Goal: Communication & Community: Answer question/provide support

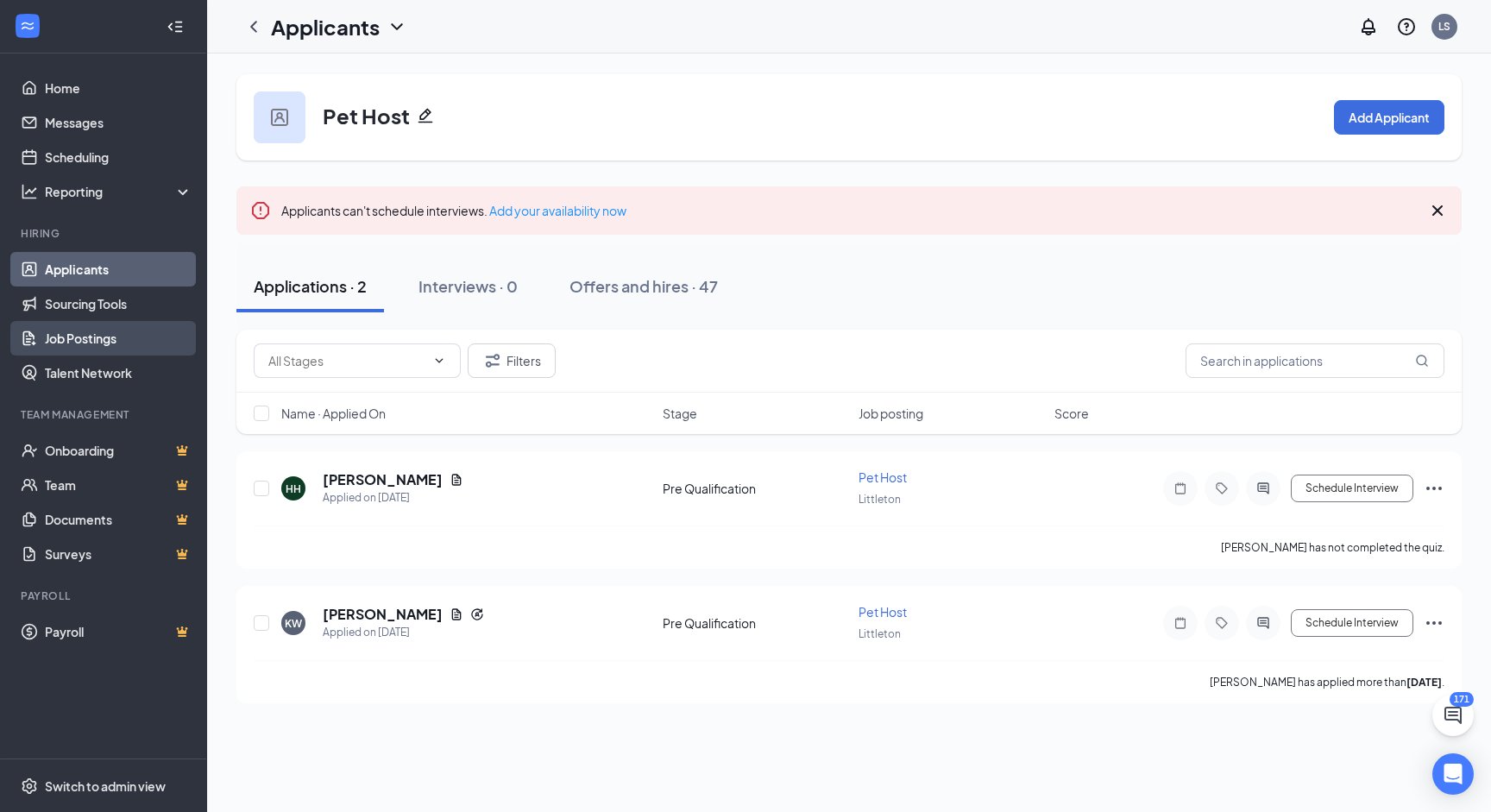
click at [87, 335] on link "Job Postings" at bounding box center [118, 337] width 148 height 34
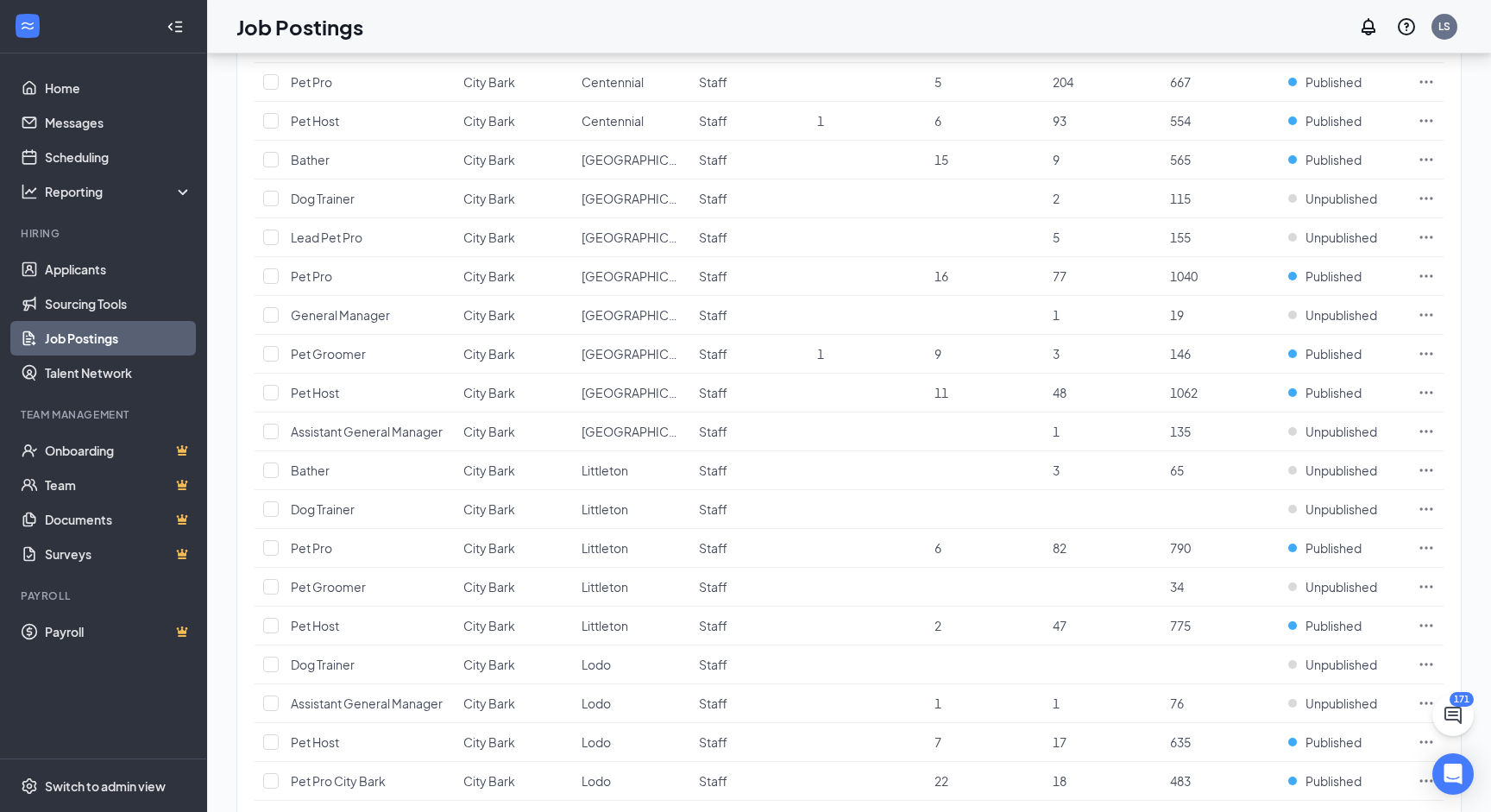
scroll to position [660, 0]
click at [1424, 543] on icon "Ellipses" at bounding box center [1426, 546] width 18 height 18
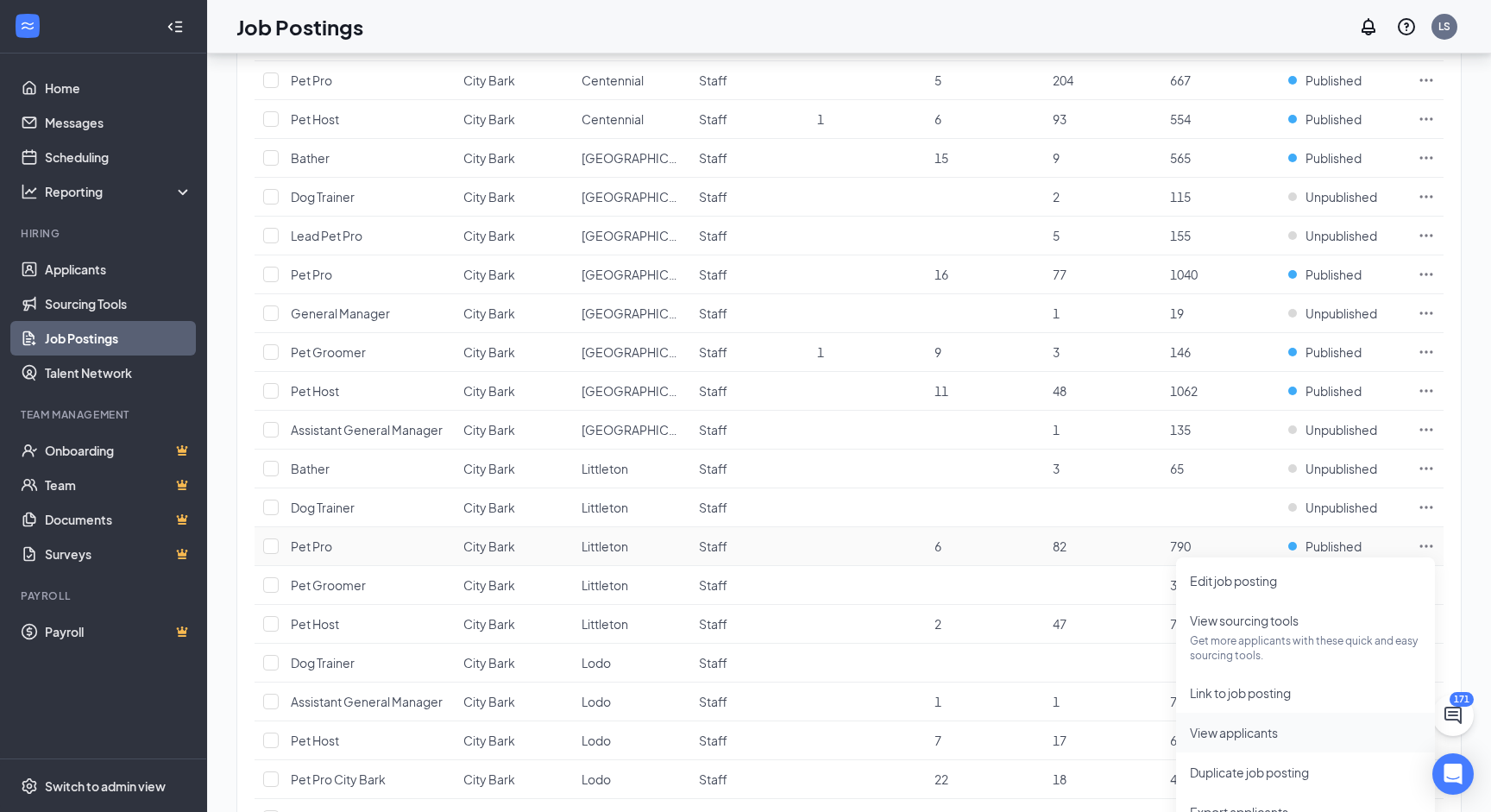
click at [1251, 726] on span "View applicants" at bounding box center [1234, 732] width 88 height 16
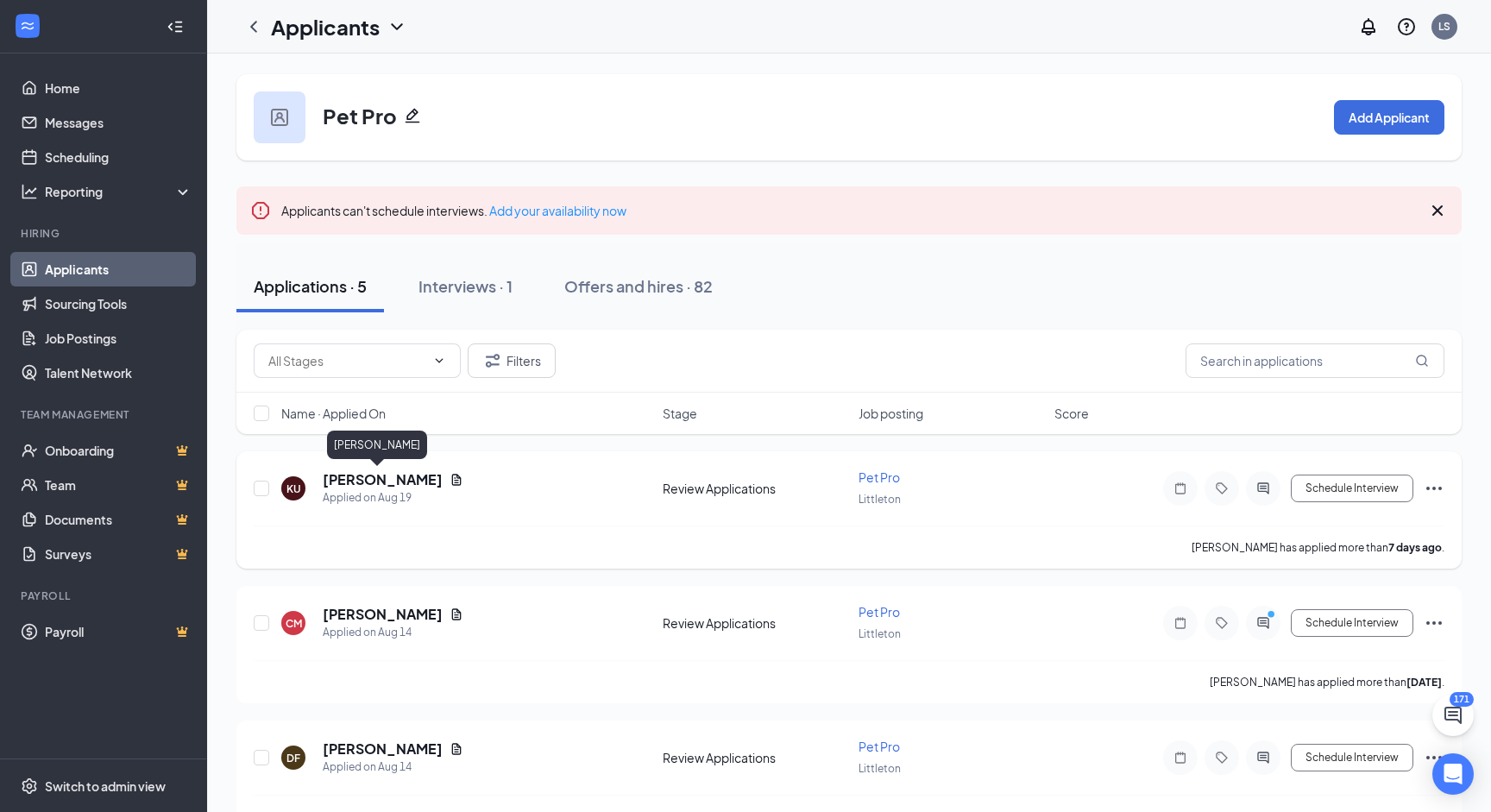
click at [355, 474] on h5 "Kyler Unruh" at bounding box center [382, 479] width 120 height 19
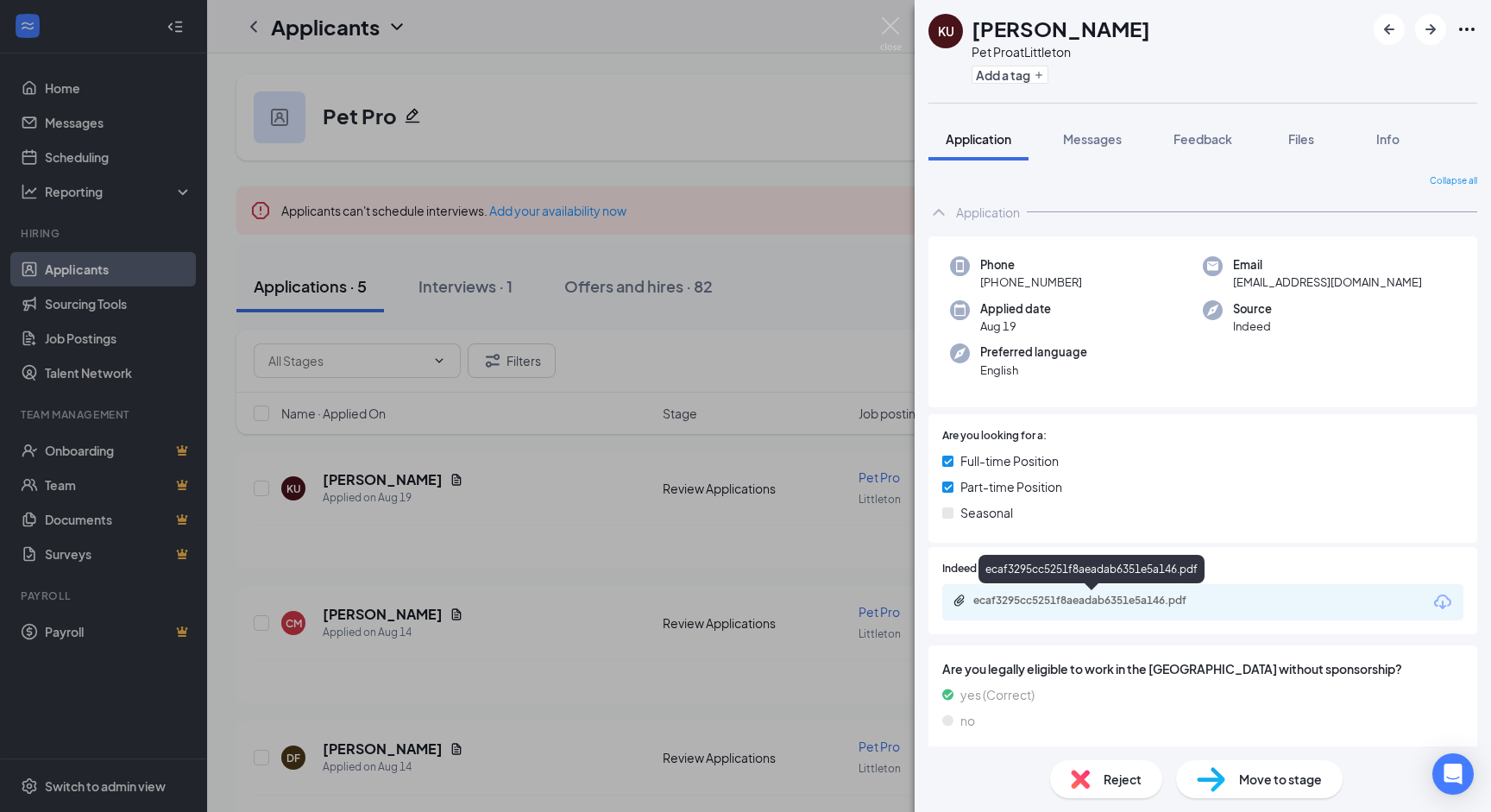
click at [1118, 605] on div "ecaf3295cc5251f8aeadab6351e5a146.pdf" at bounding box center [1094, 600] width 241 height 14
click at [1080, 139] on span "Messages" at bounding box center [1093, 139] width 59 height 16
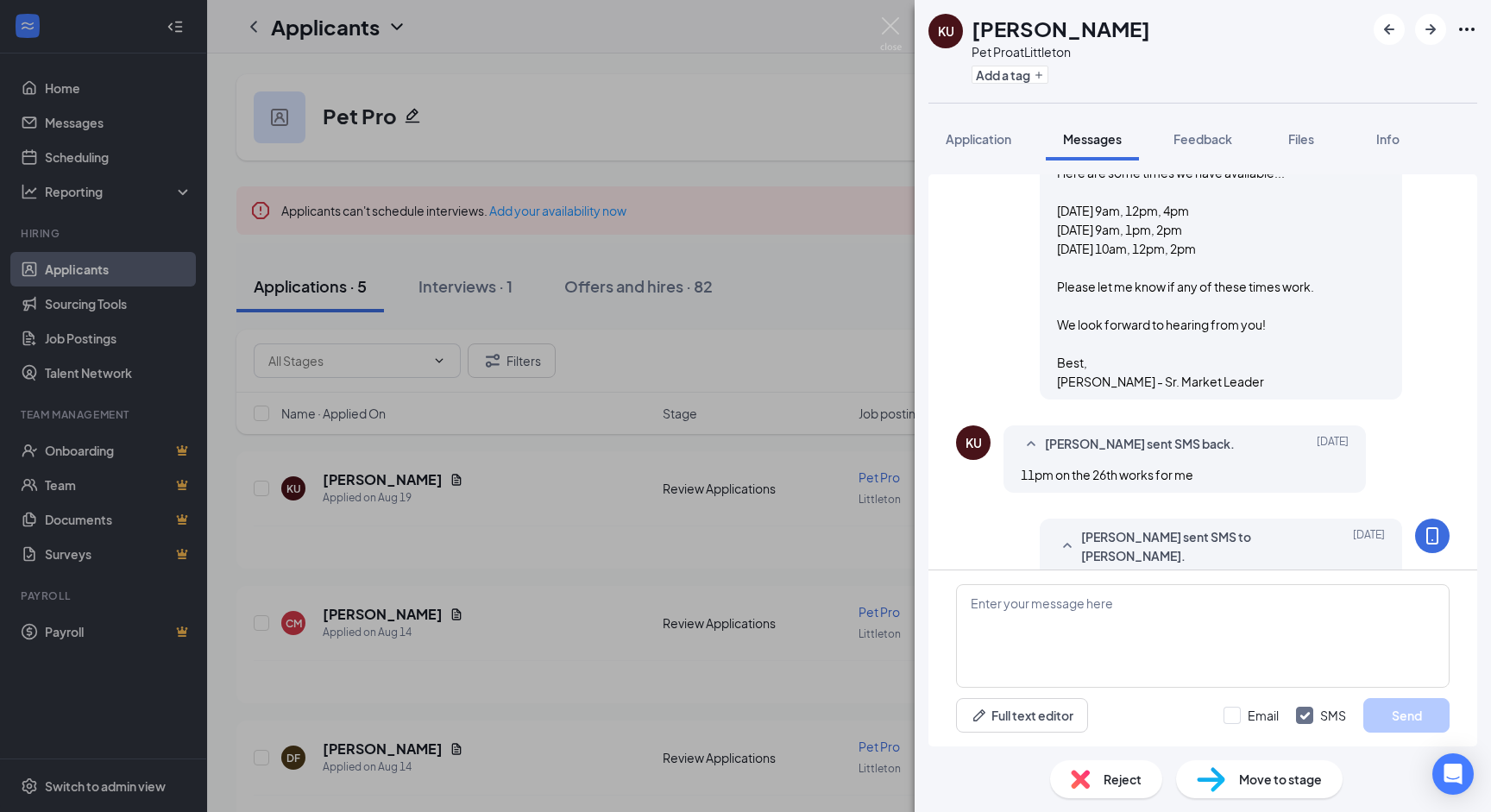
scroll to position [1003, 0]
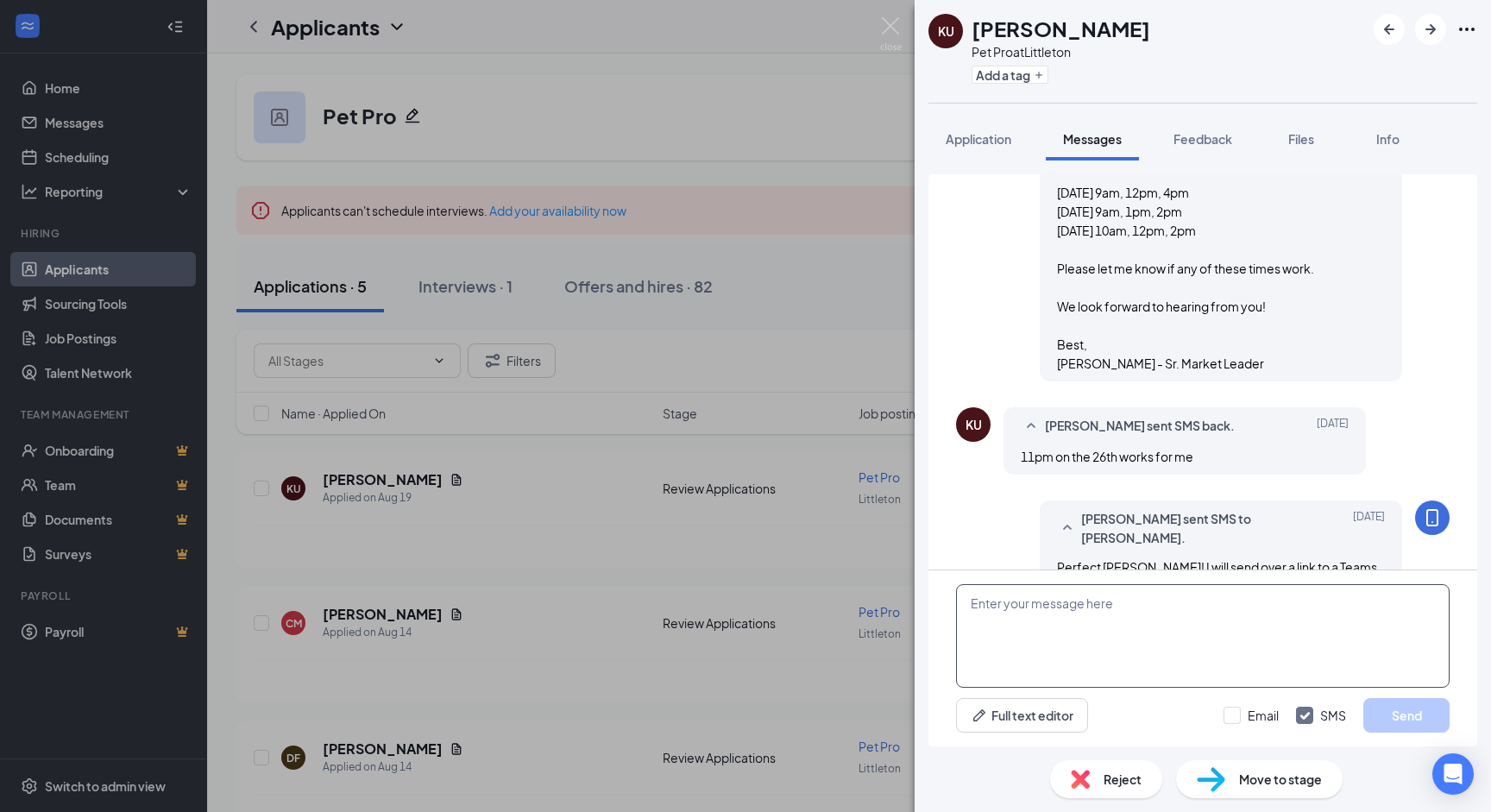
click at [1031, 598] on textarea at bounding box center [1203, 636] width 494 height 104
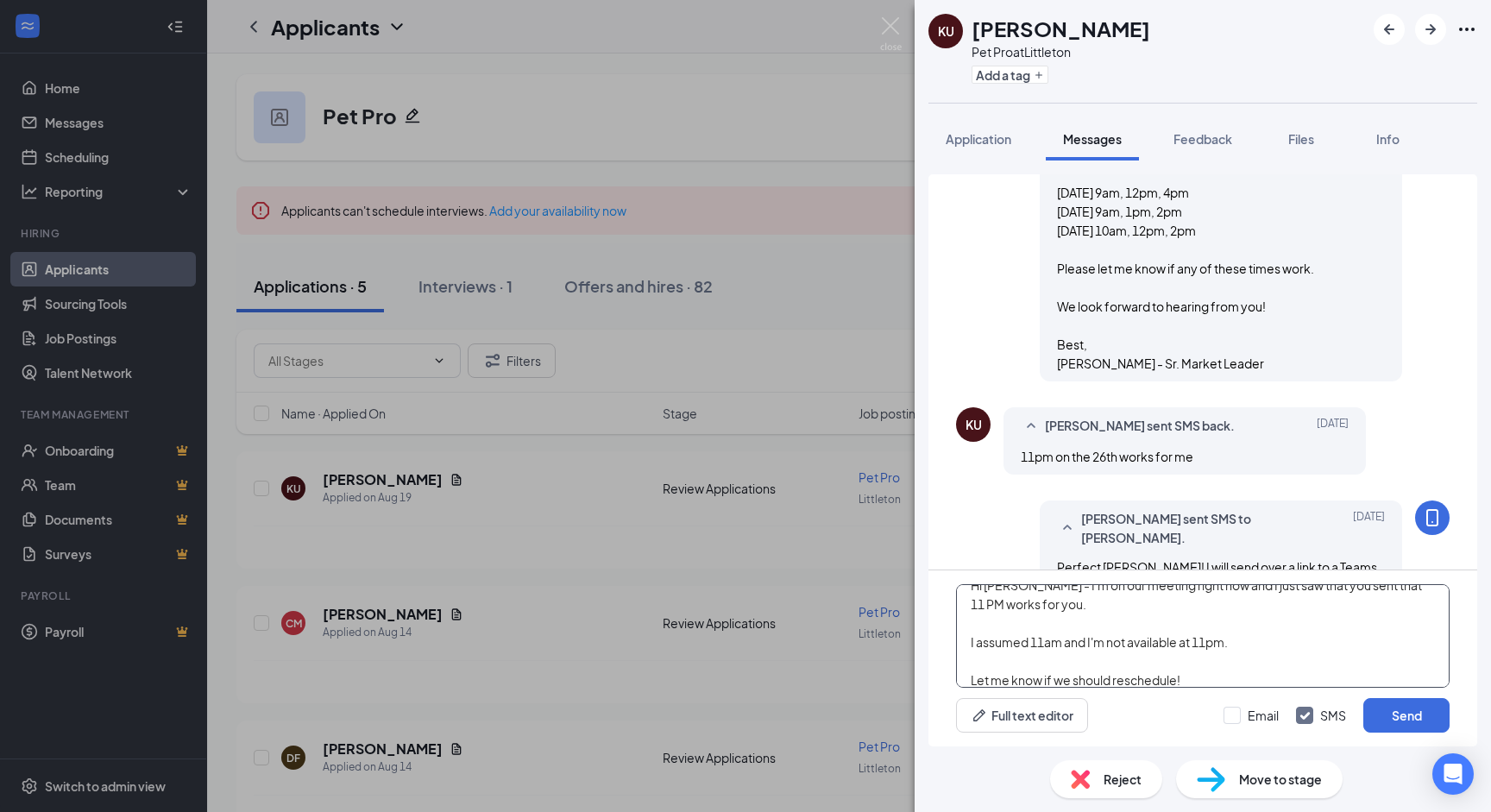
scroll to position [56, 0]
type textarea "Hi Kyler - I'm on our meeting right now and I just saw that you sent that 11 PM…"
click at [1409, 717] on button "Send" at bounding box center [1407, 714] width 86 height 34
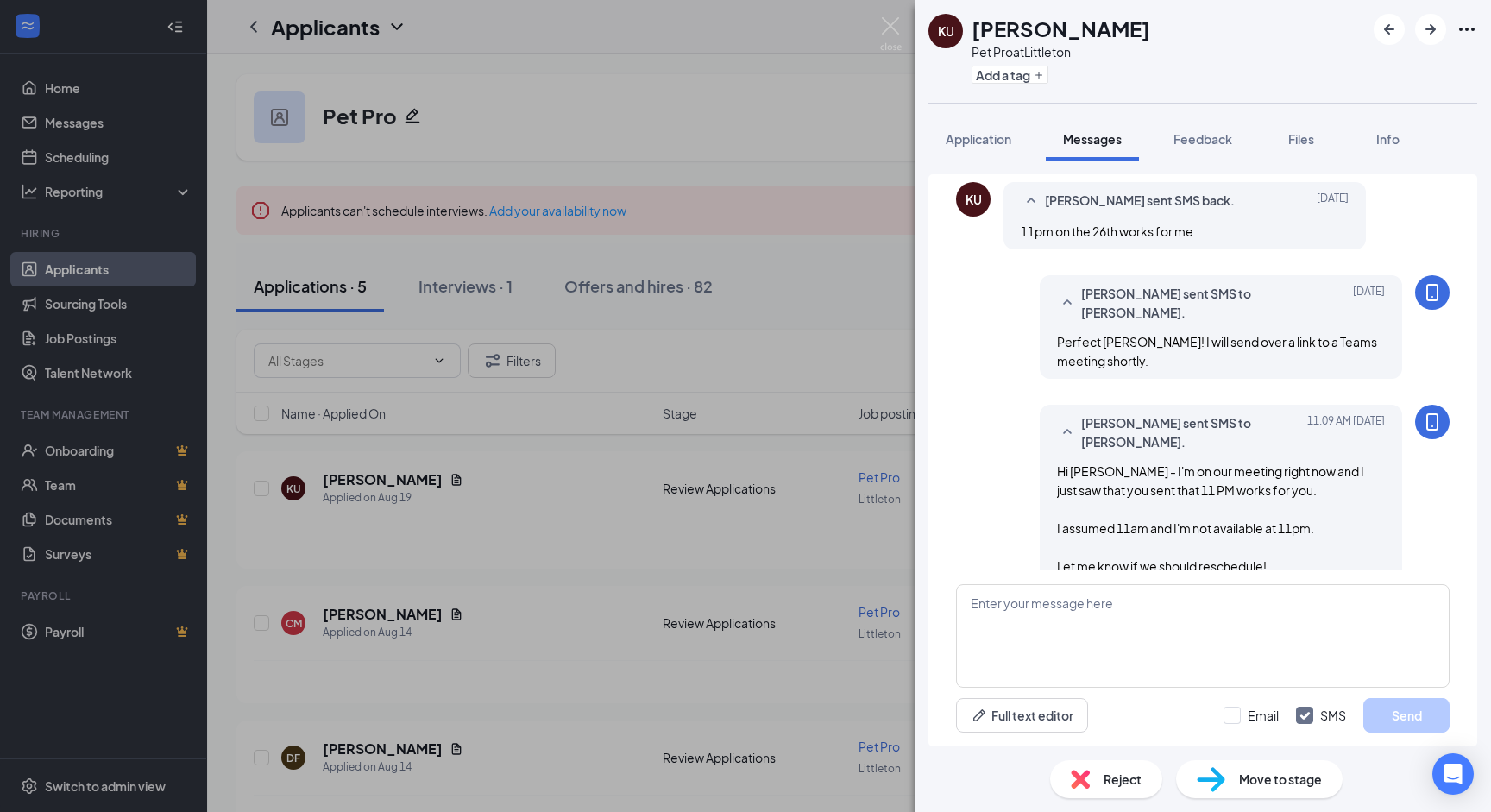
scroll to position [1228, 0]
click at [885, 26] on img at bounding box center [891, 34] width 22 height 33
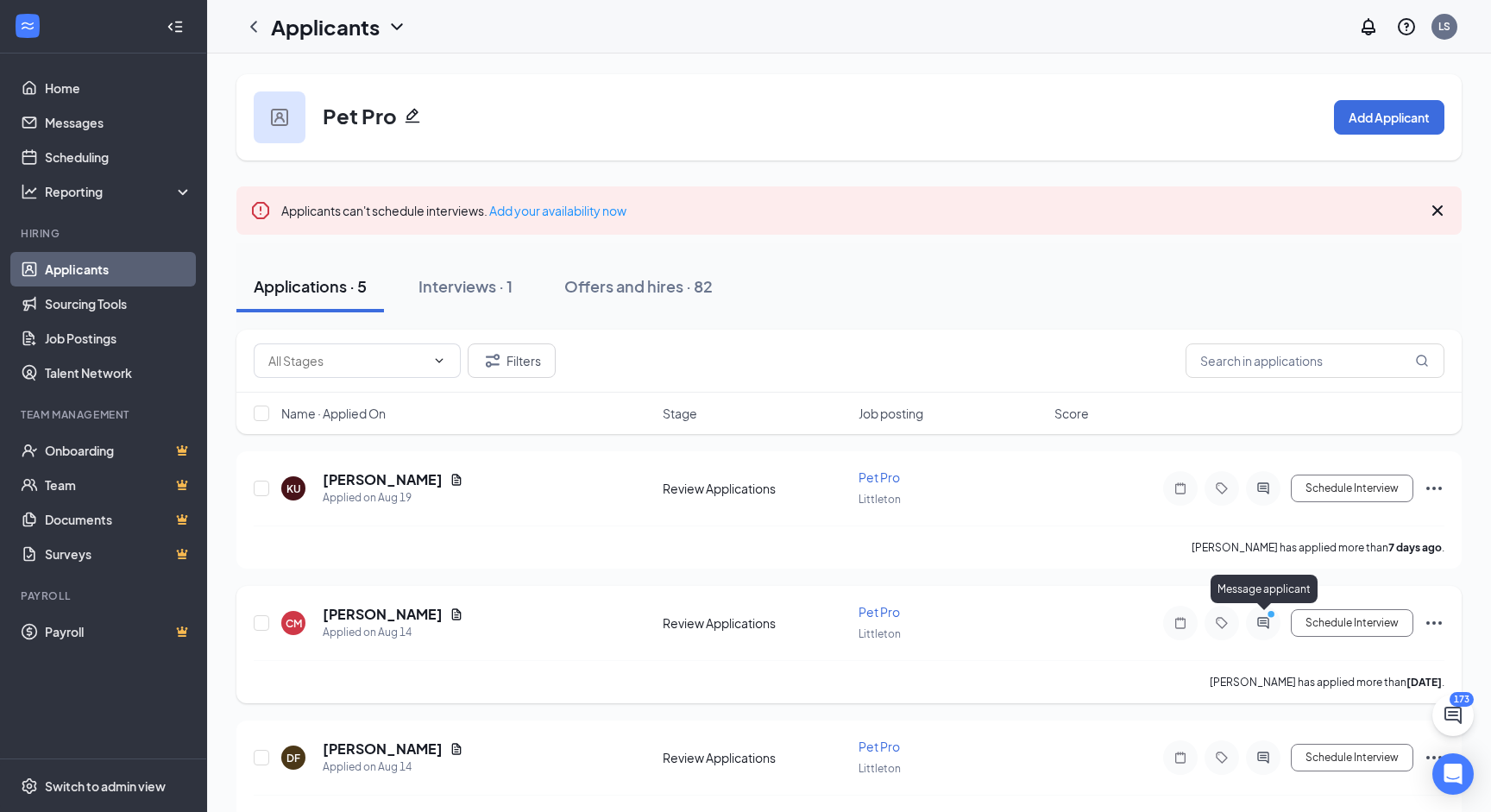
click at [1265, 622] on icon "ActiveChat" at bounding box center [1262, 621] width 11 height 11
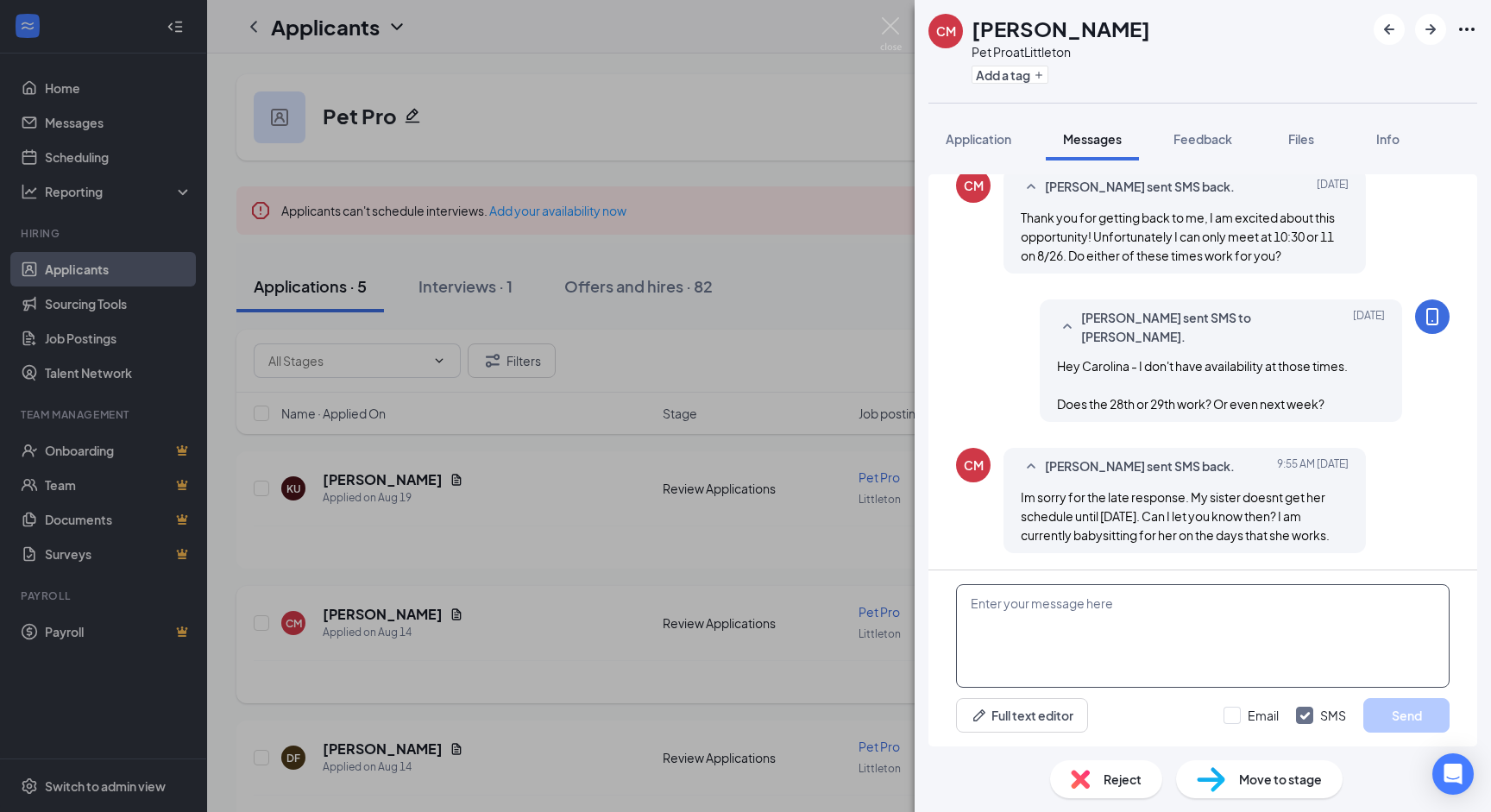
scroll to position [1192, 0]
click at [1115, 621] on textarea at bounding box center [1203, 636] width 494 height 104
type textarea "Got it! Just let me know when you do what a good day might be and I can get som…"
click at [1402, 698] on button "Send" at bounding box center [1407, 714] width 86 height 34
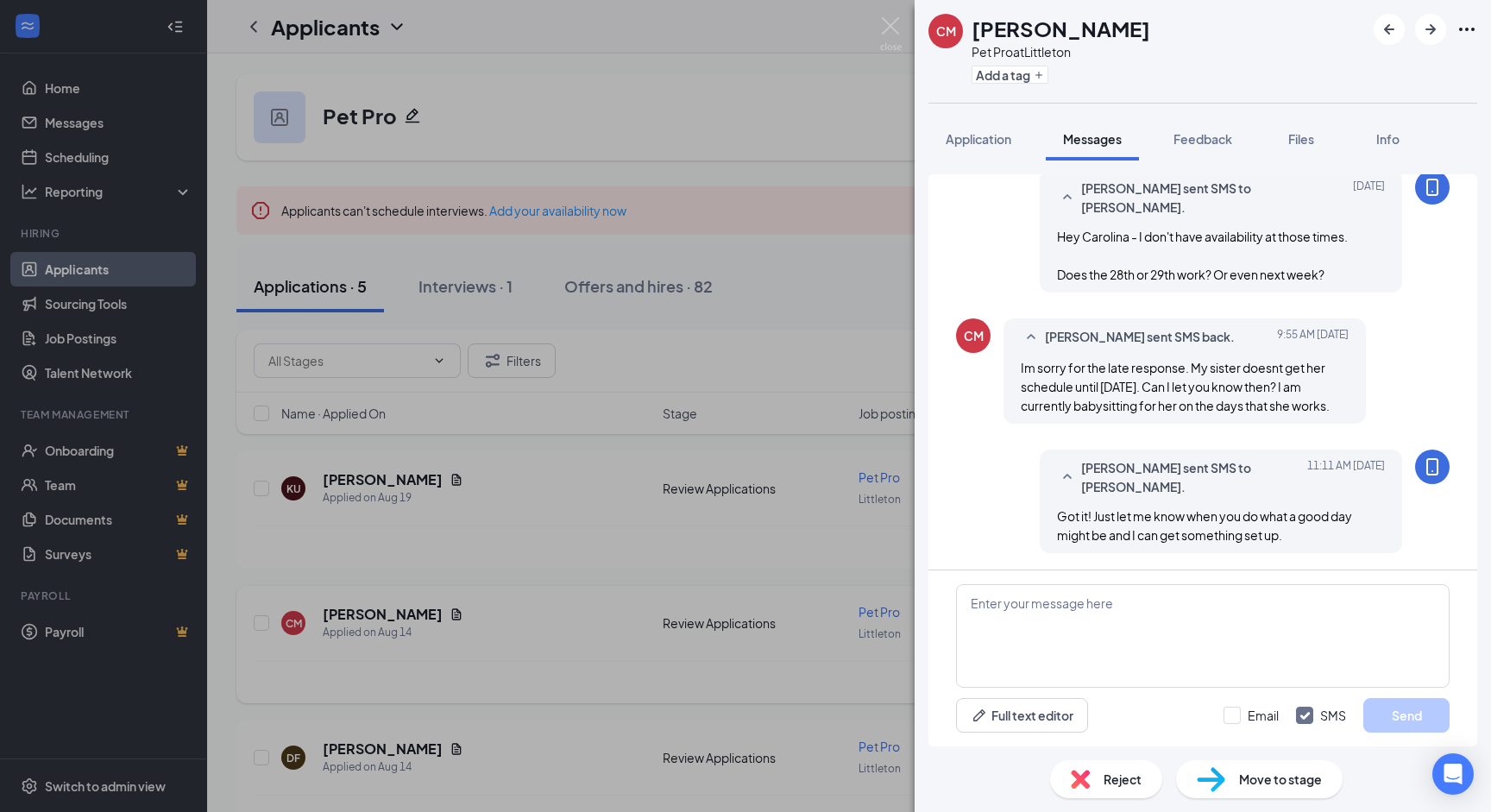
scroll to position [1321, 0]
click at [888, 21] on img at bounding box center [891, 34] width 22 height 33
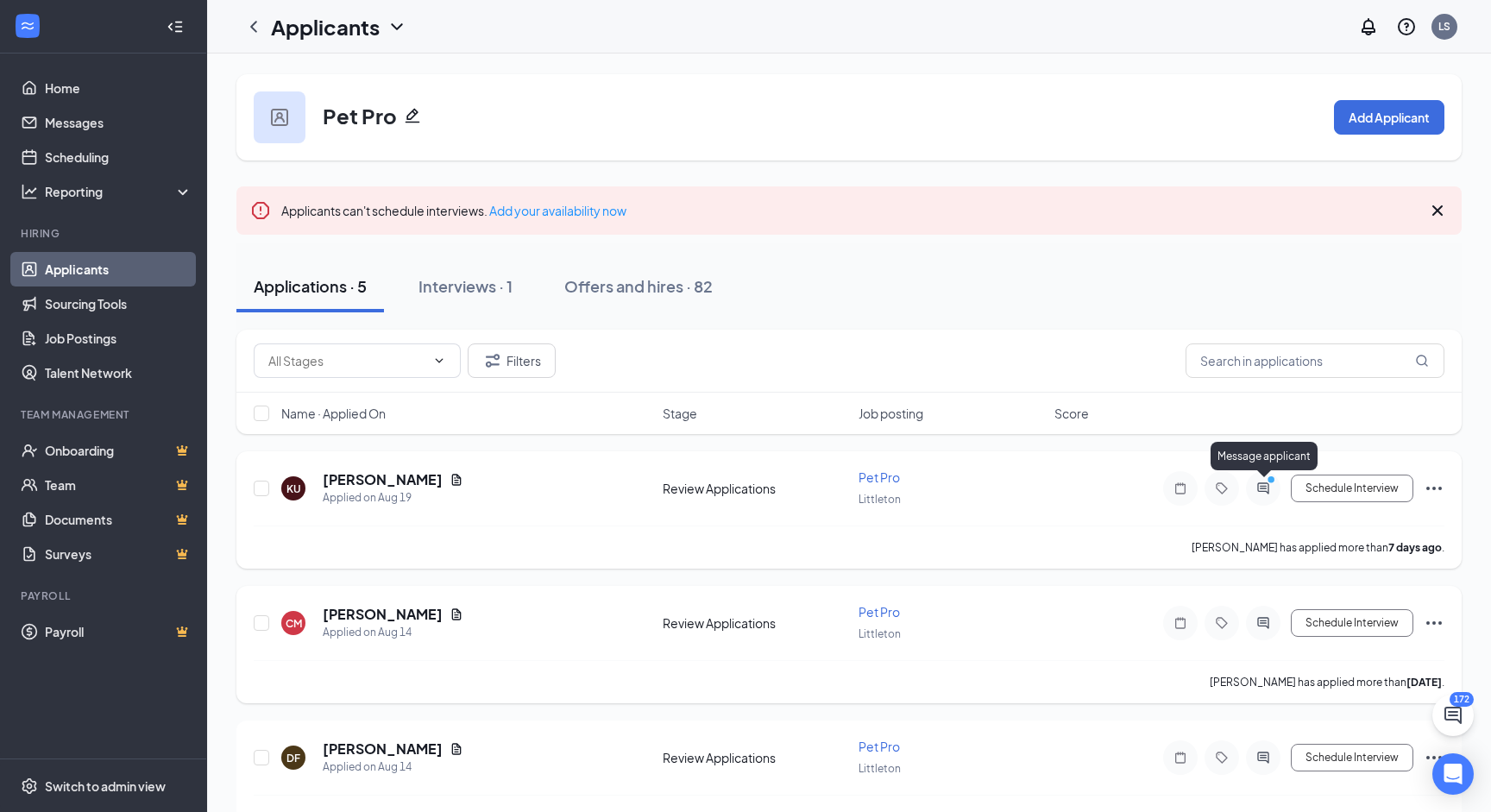
click at [1264, 489] on icon "ActiveChat" at bounding box center [1263, 489] width 21 height 14
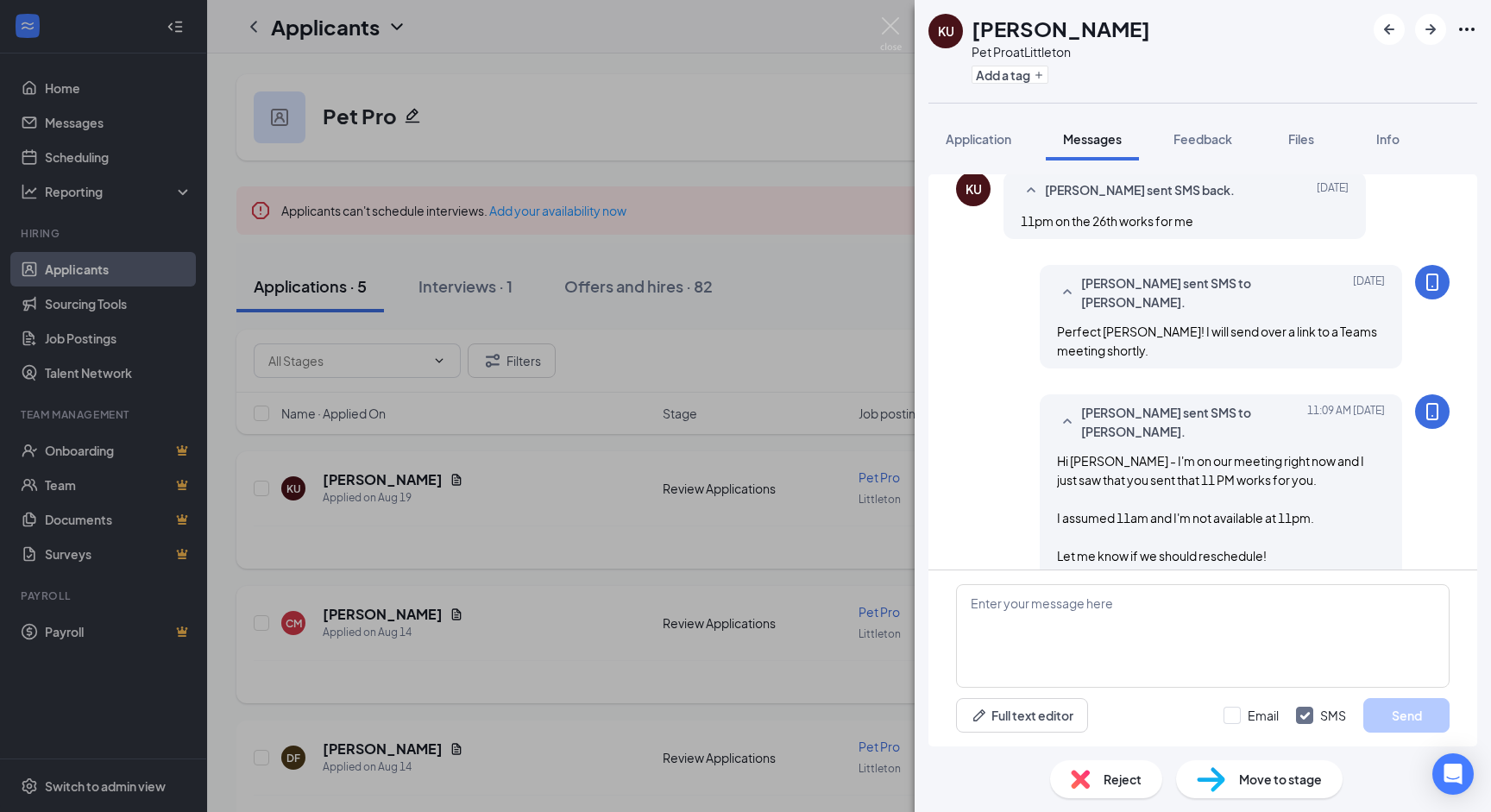
scroll to position [1283, 0]
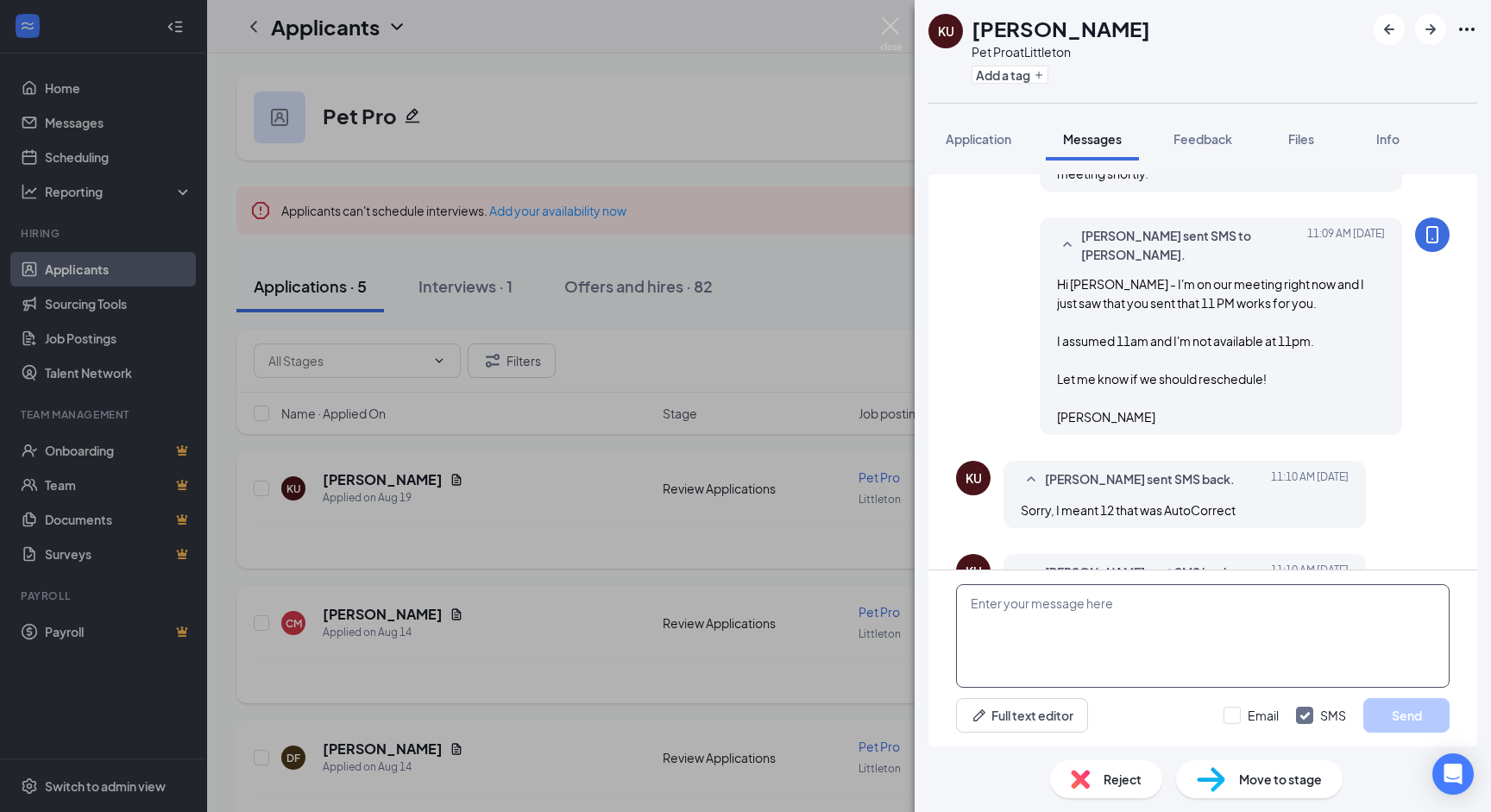
click at [1090, 591] on textarea at bounding box center [1203, 636] width 494 height 104
type textarea "No worries Kyler! I am in another meeting at noon but I can do 12:30. Does that…"
click at [1424, 706] on button "Send" at bounding box center [1407, 714] width 86 height 34
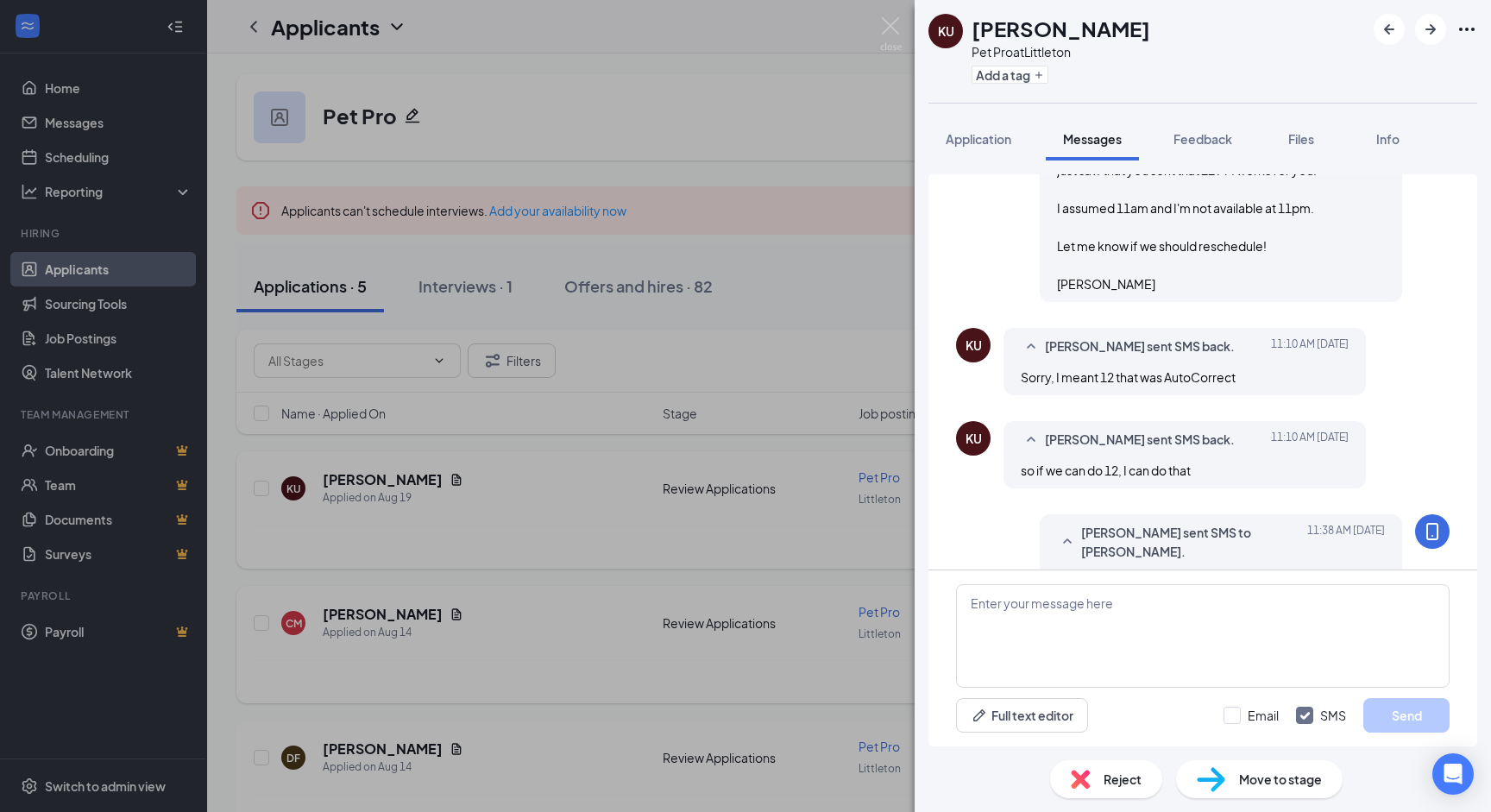
scroll to position [1433, 0]
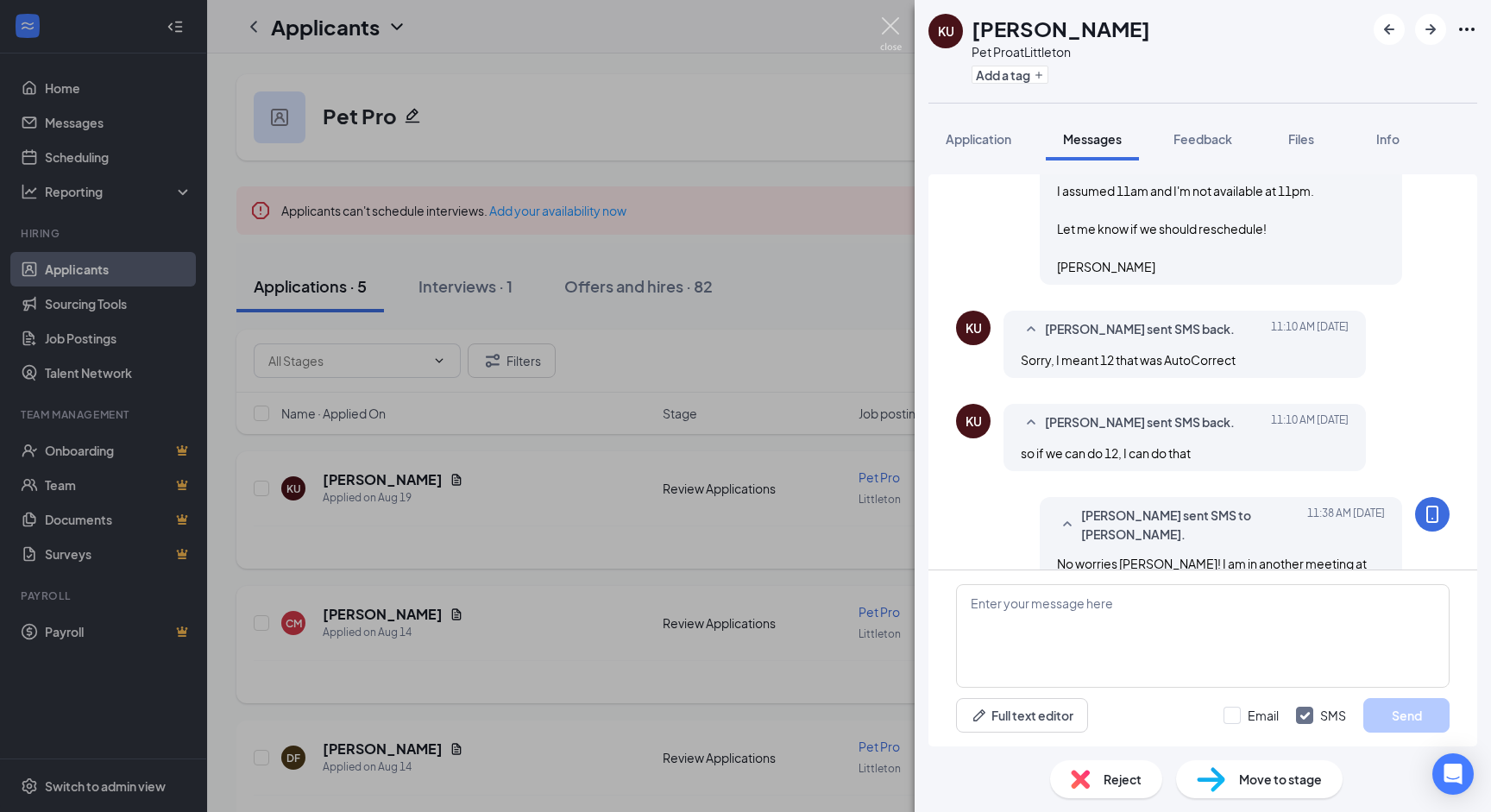
click at [886, 21] on img at bounding box center [891, 34] width 22 height 33
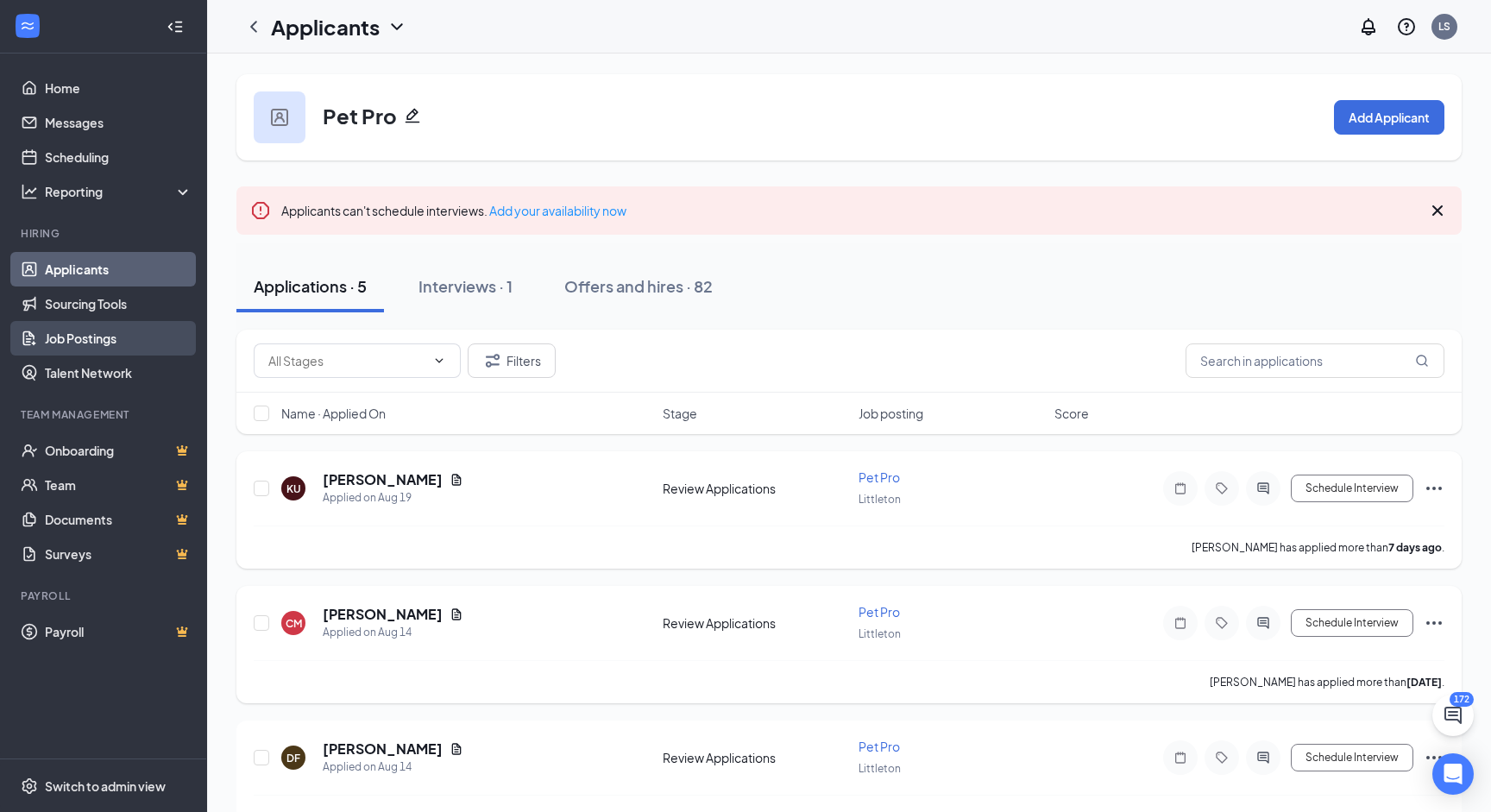
click at [124, 334] on link "Job Postings" at bounding box center [118, 337] width 148 height 34
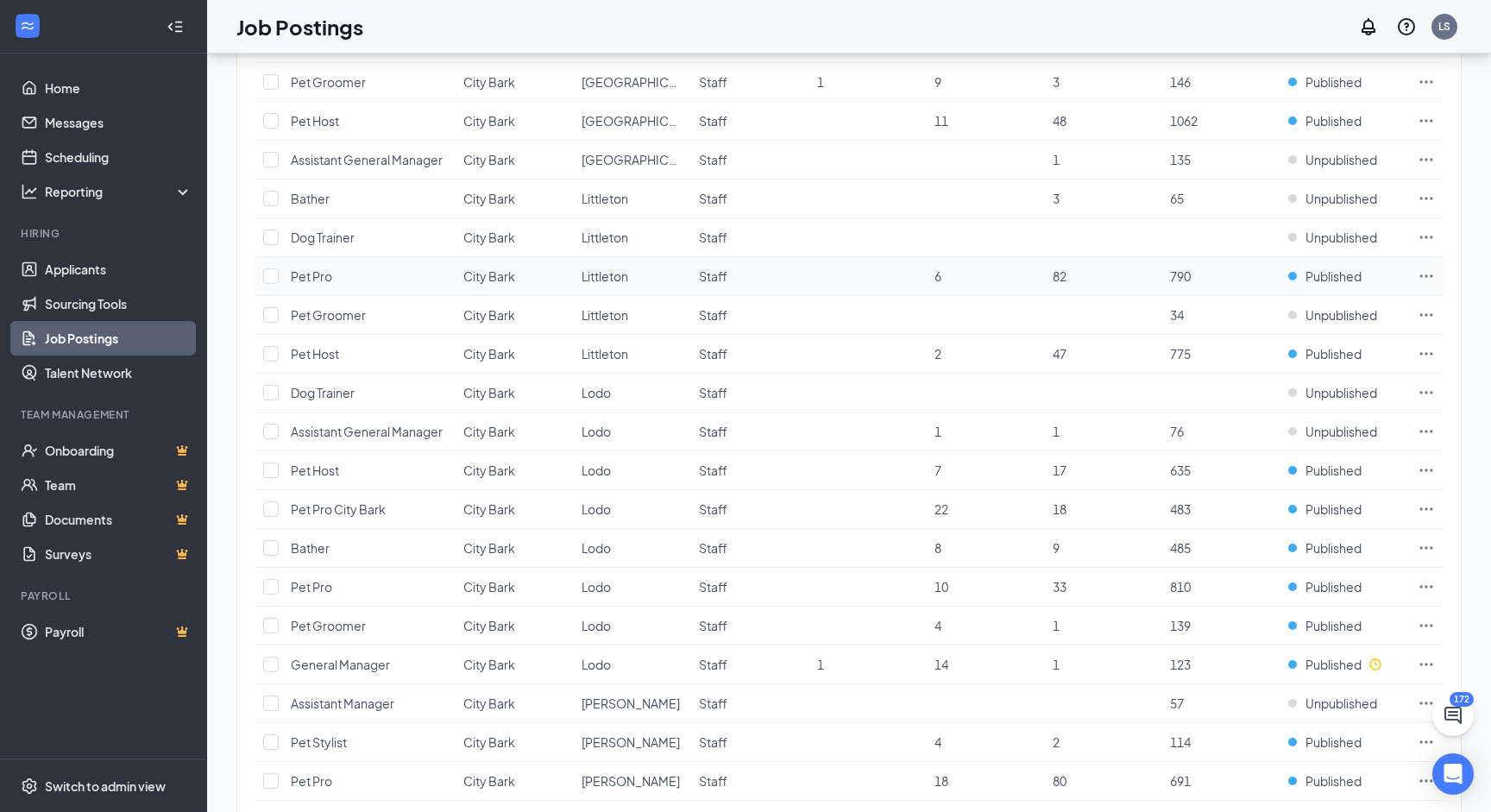
scroll to position [928, 0]
click at [1323, 663] on span "Published" at bounding box center [1334, 666] width 56 height 18
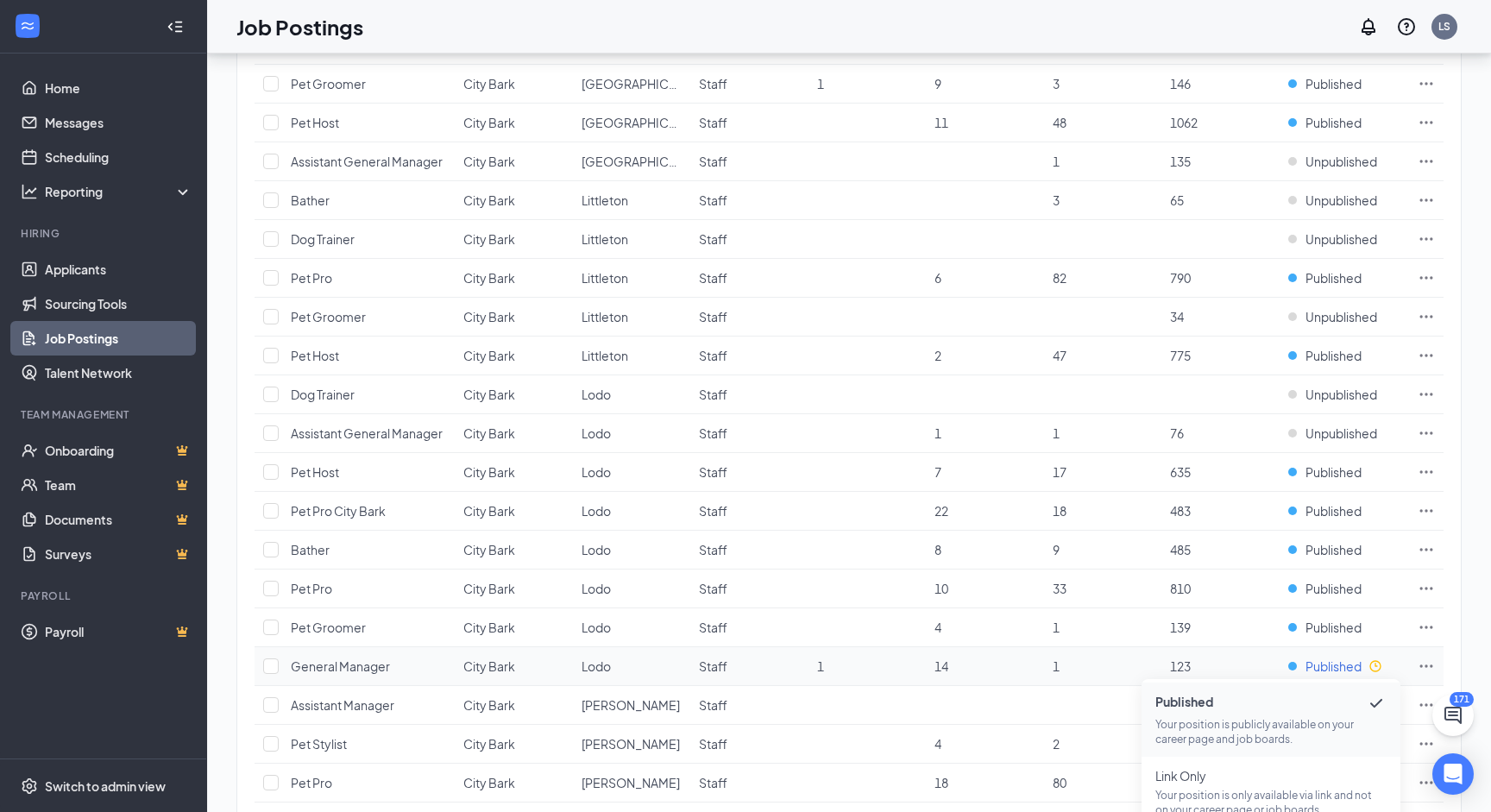
click at [1323, 663] on span "Published" at bounding box center [1334, 666] width 56 height 18
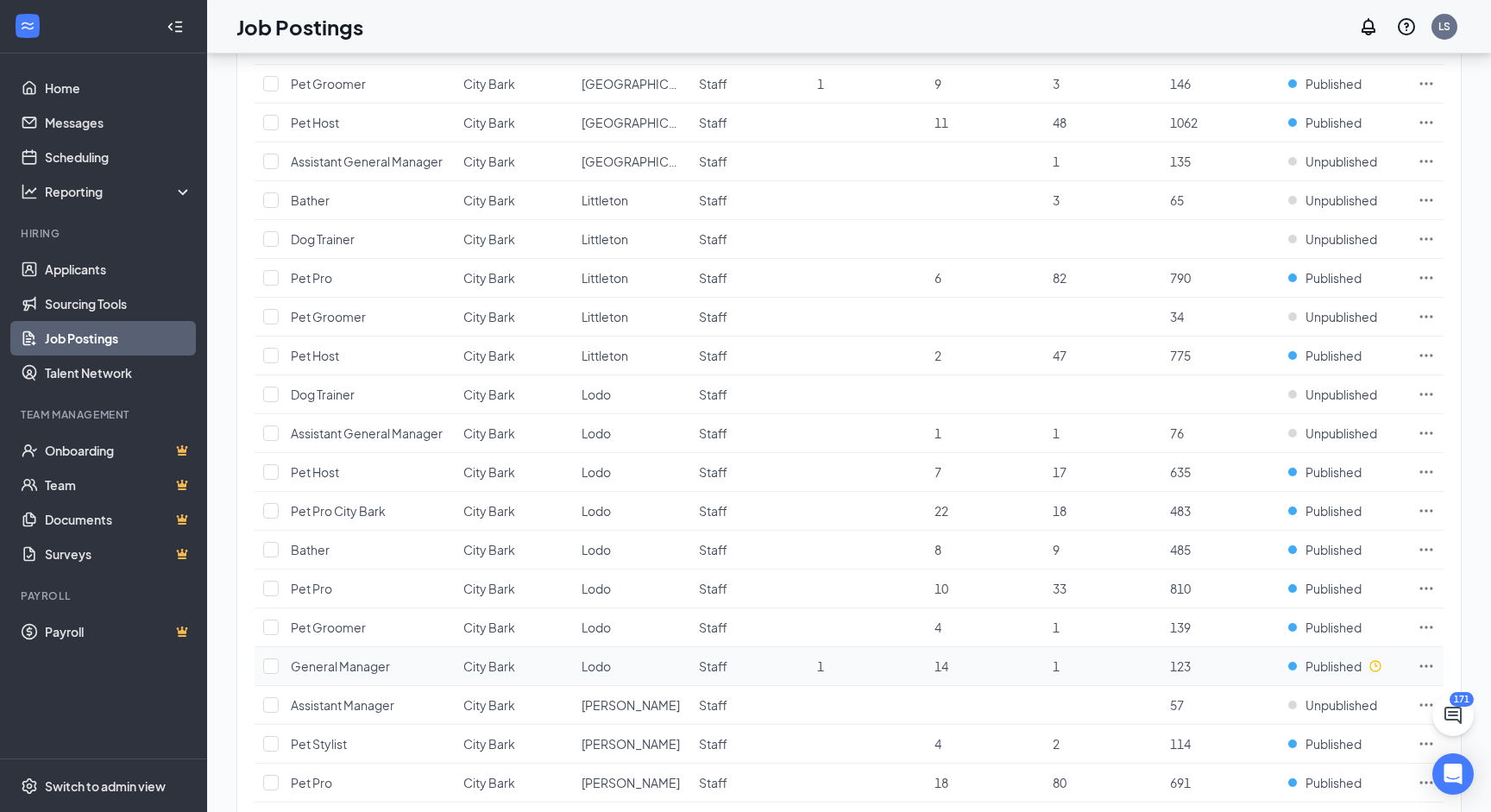
click at [1423, 664] on icon "Ellipses" at bounding box center [1426, 665] width 13 height 3
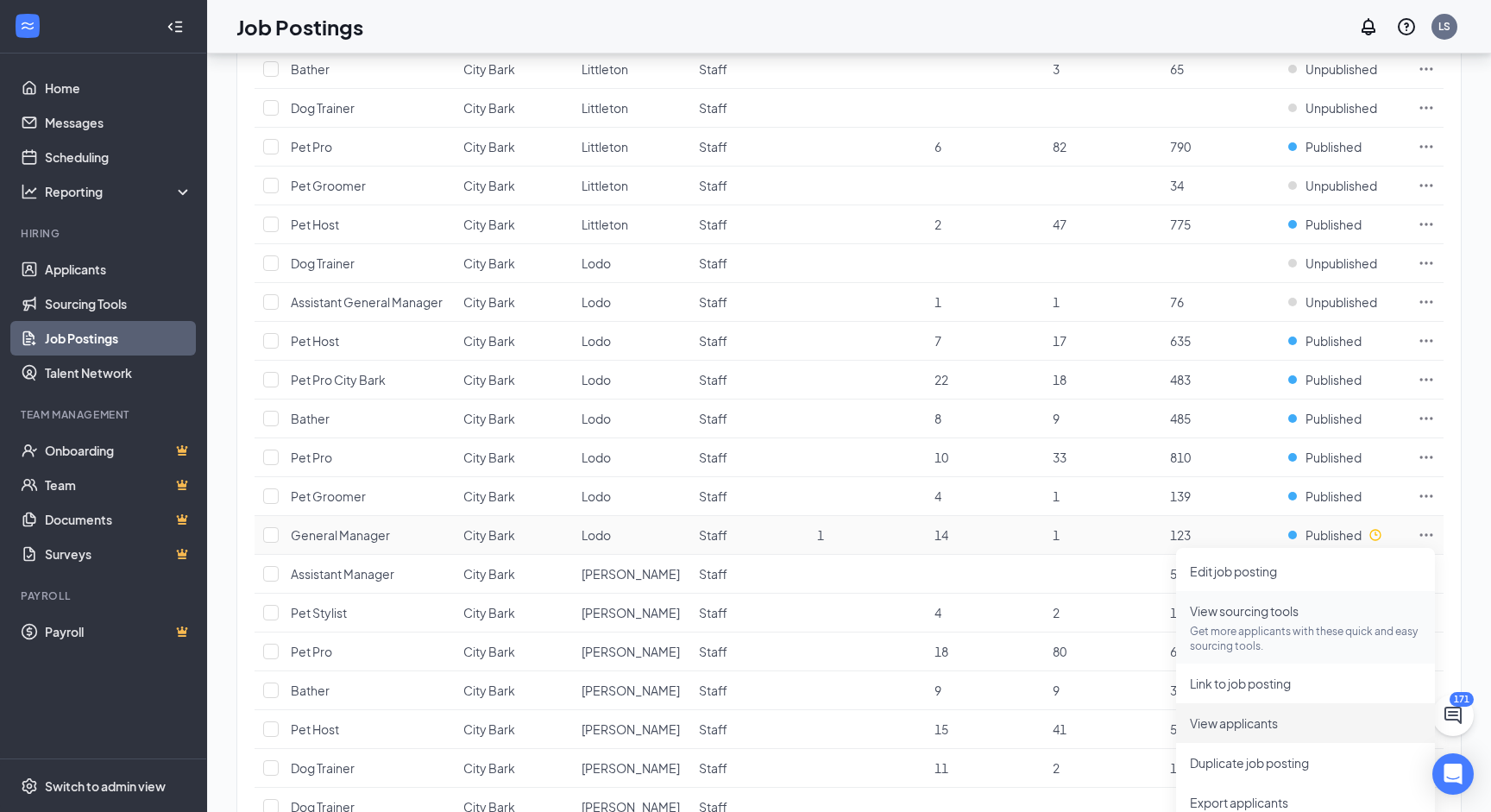
scroll to position [1068, 0]
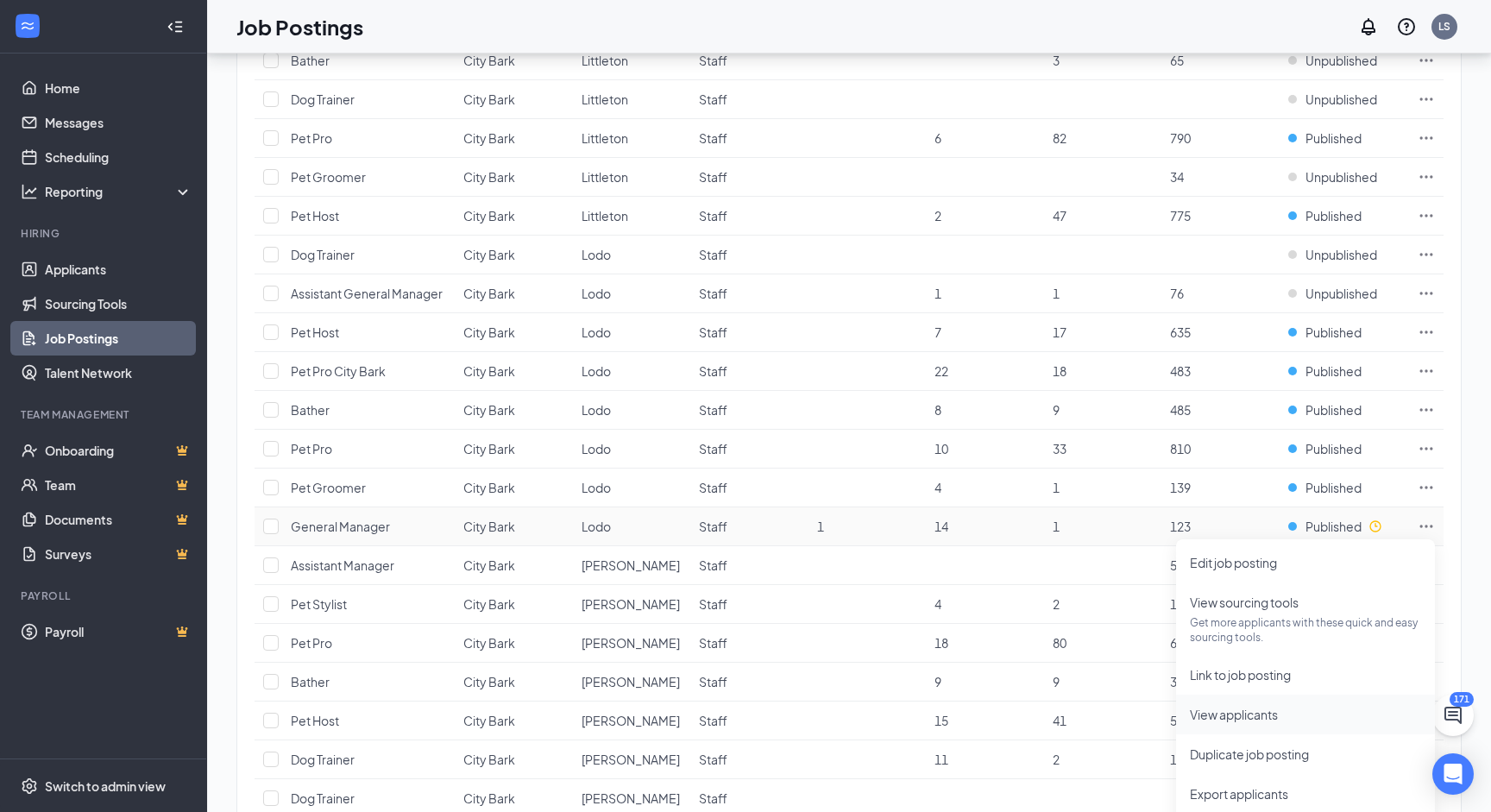
click at [1247, 709] on span "View applicants" at bounding box center [1234, 714] width 88 height 16
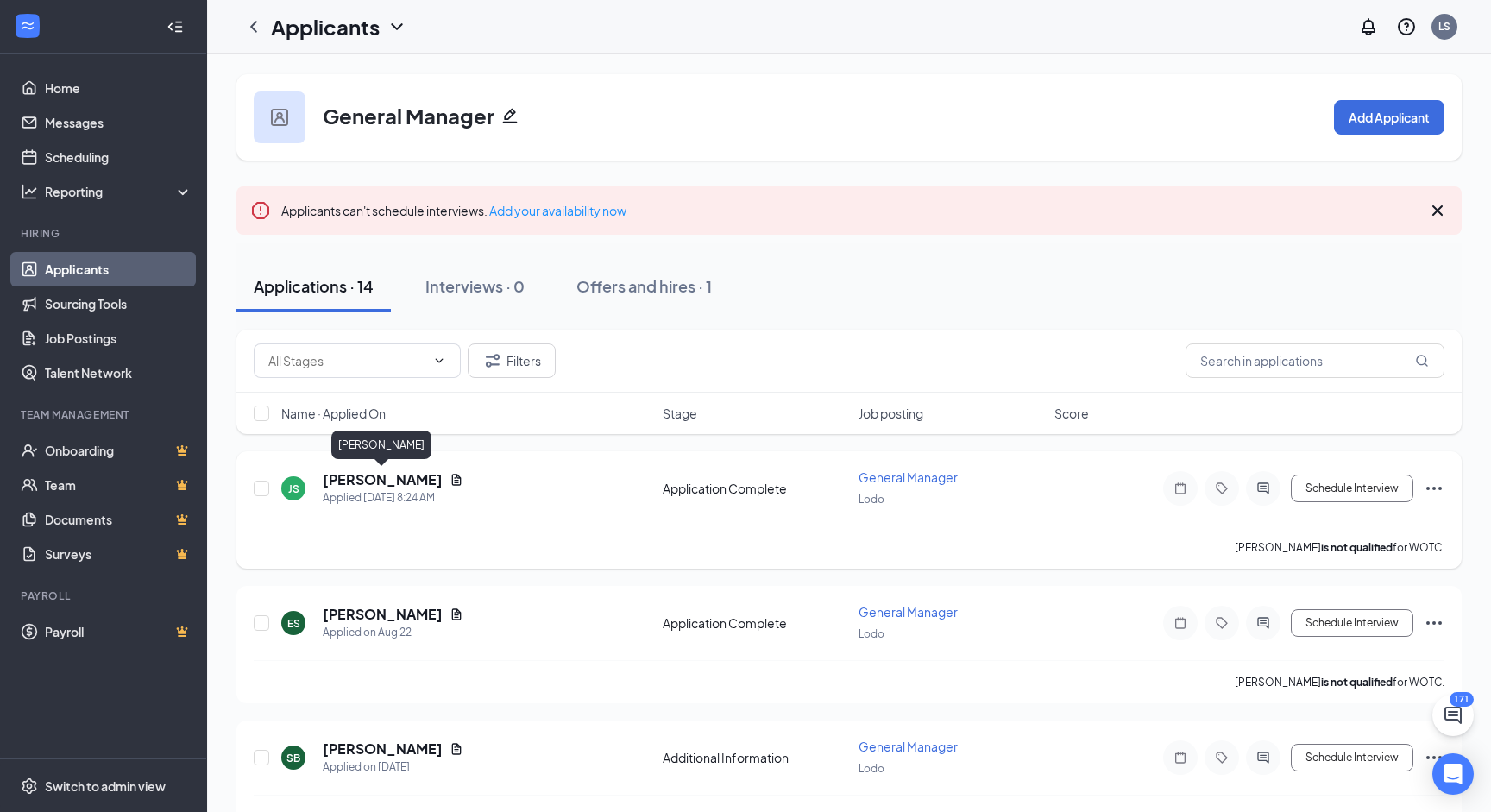
click at [346, 486] on h5 "[PERSON_NAME]" at bounding box center [382, 479] width 120 height 19
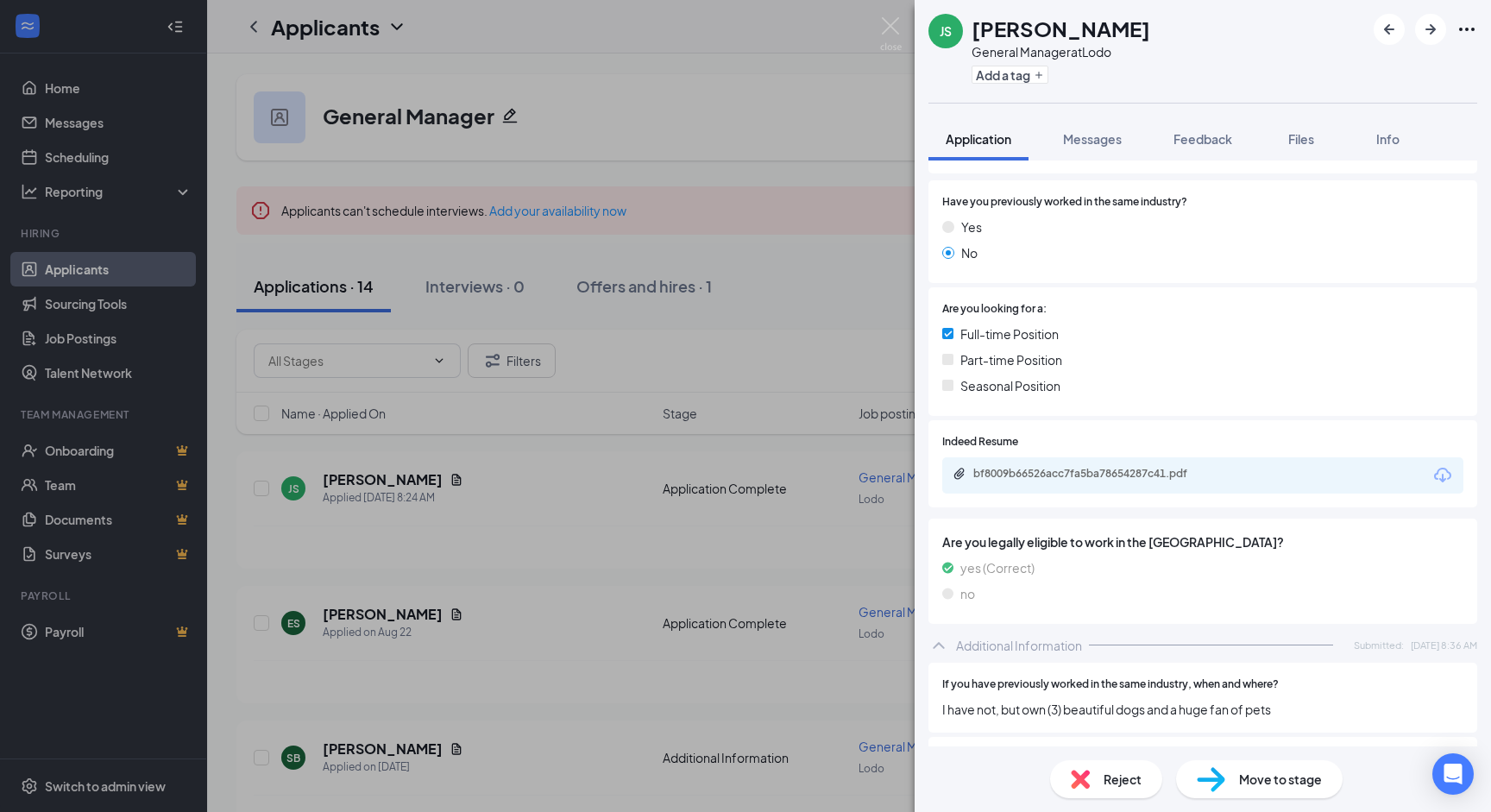
scroll to position [228, 0]
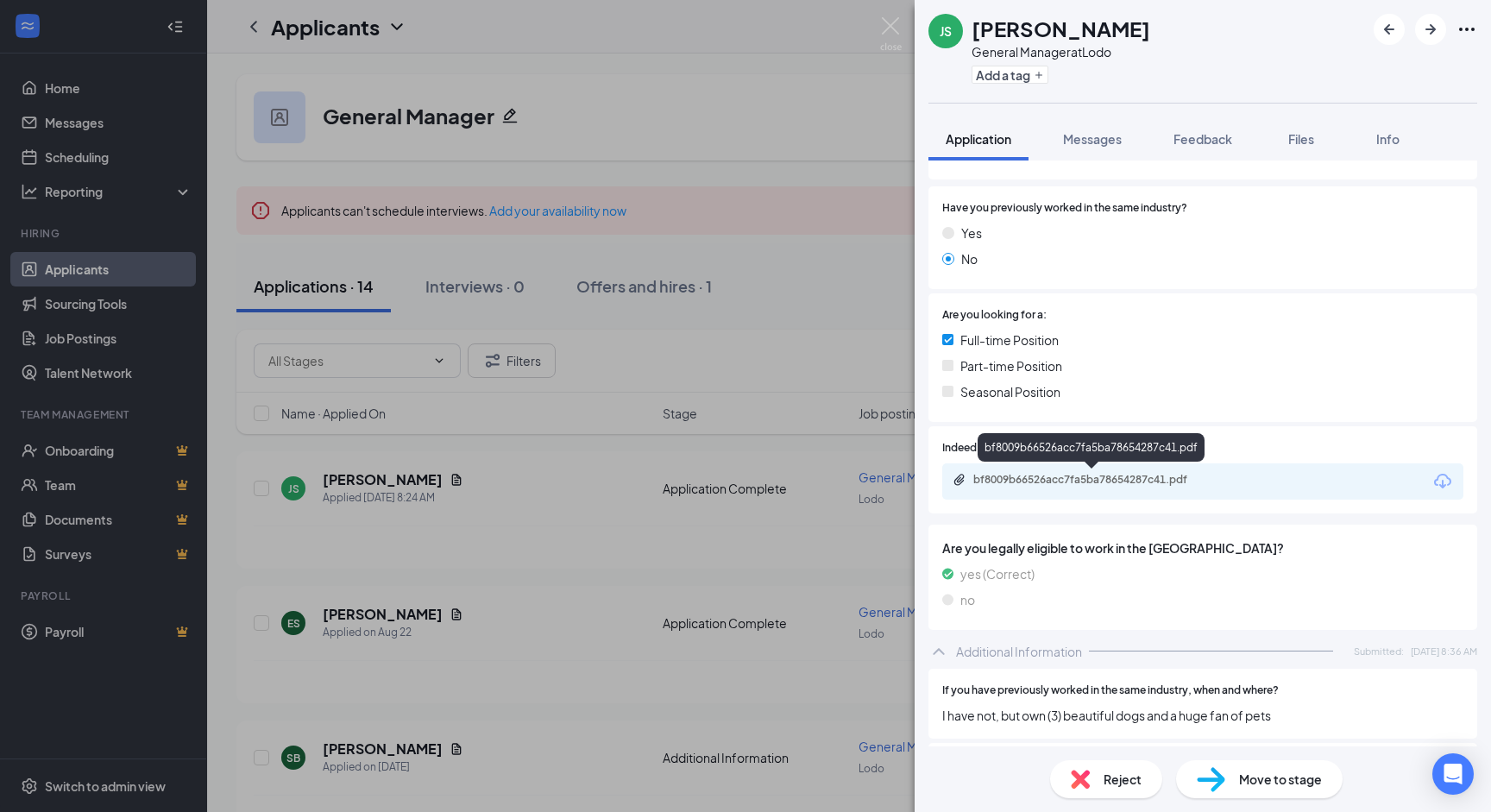
click at [1092, 482] on div "bf8009b66526acc7fa5ba78654287c41.pdf" at bounding box center [1094, 480] width 241 height 14
click at [891, 23] on img at bounding box center [891, 34] width 22 height 33
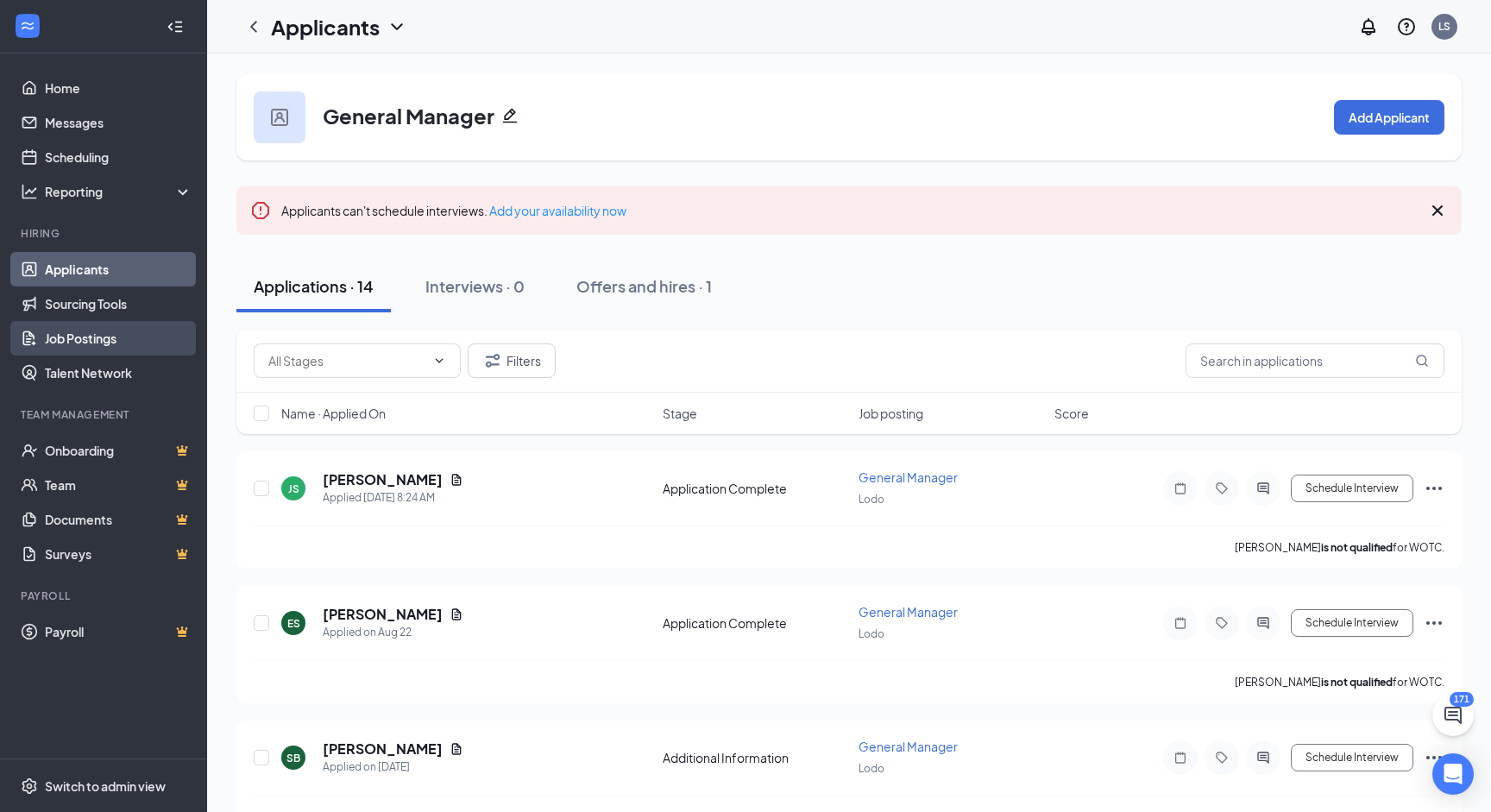
click at [89, 339] on link "Job Postings" at bounding box center [118, 337] width 148 height 34
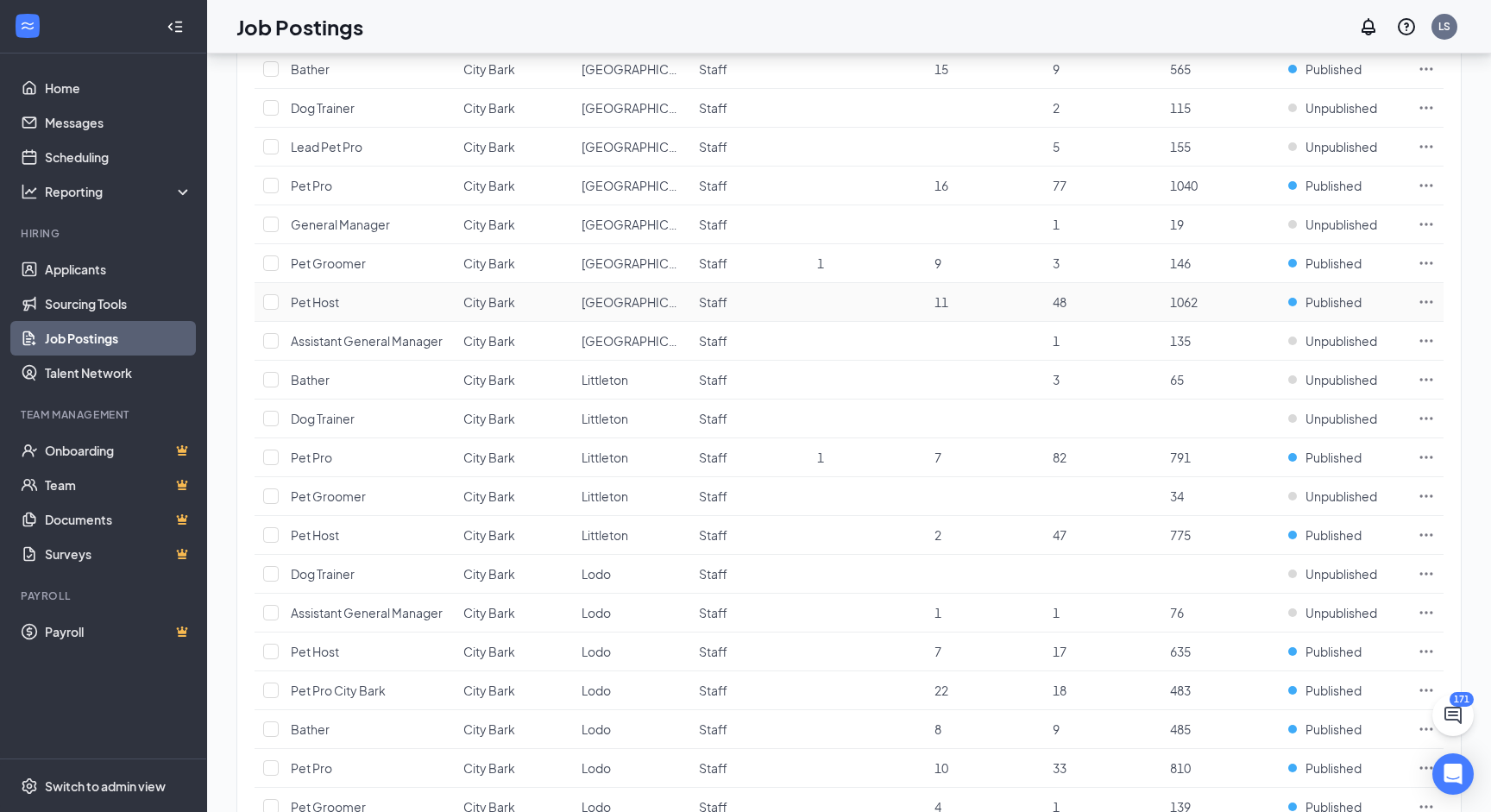
scroll to position [768, 0]
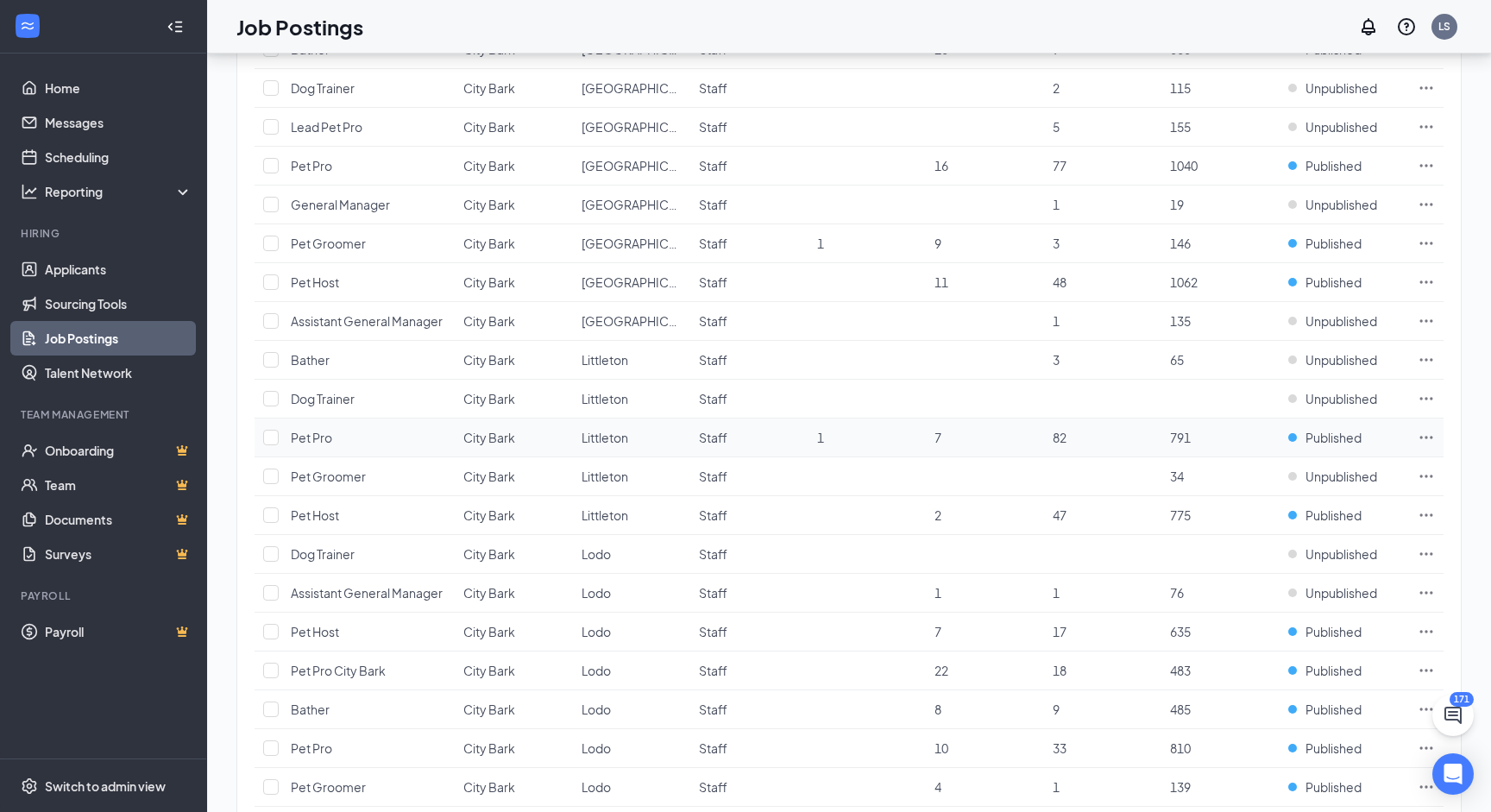
click at [1416, 442] on td at bounding box center [1425, 438] width 34 height 39
click at [1424, 437] on icon "Ellipses" at bounding box center [1426, 438] width 18 height 18
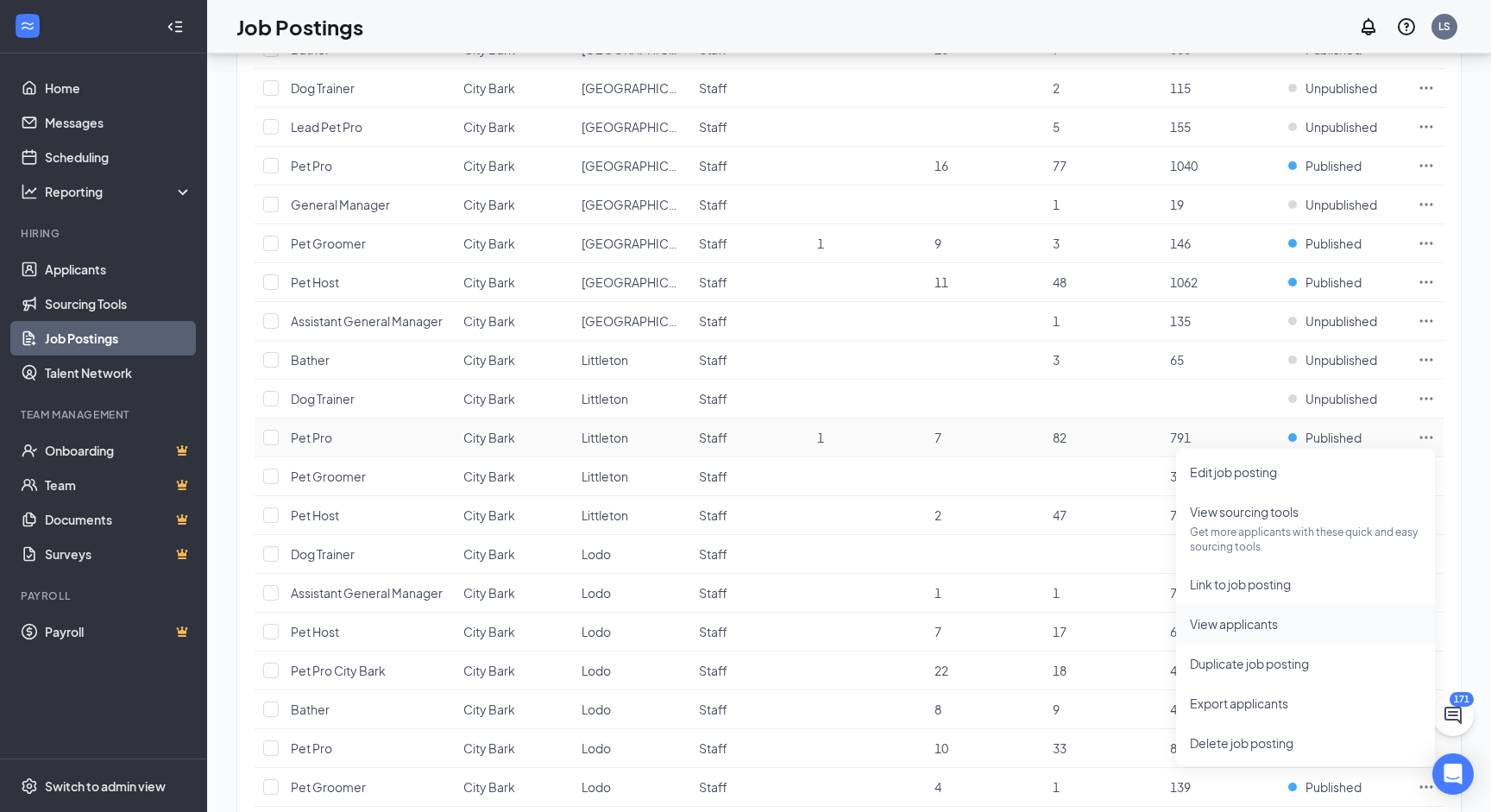
click at [1223, 620] on span "View applicants" at bounding box center [1234, 623] width 88 height 16
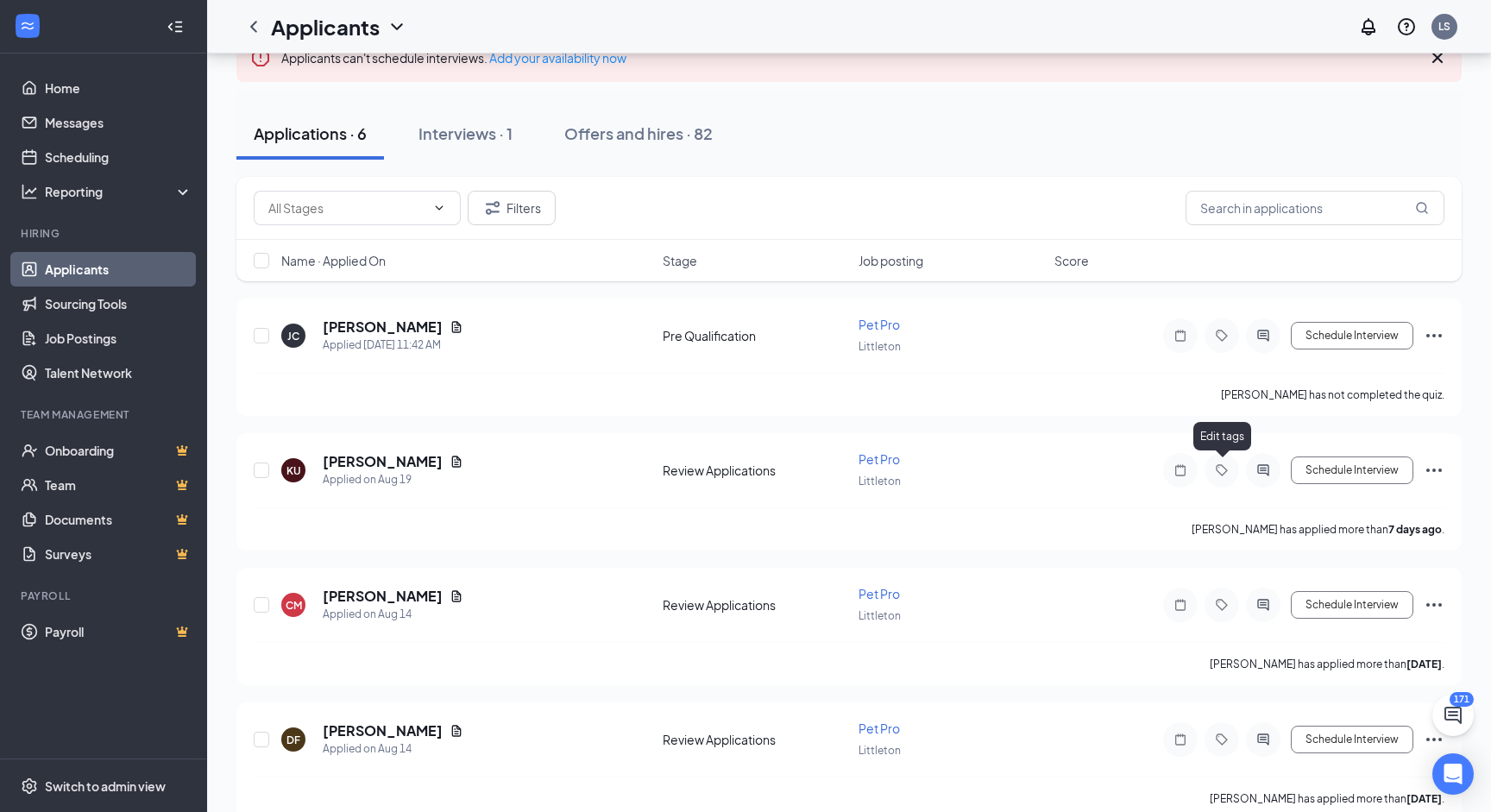
scroll to position [154, 0]
click at [1267, 467] on icon "ActiveChat" at bounding box center [1263, 468] width 21 height 14
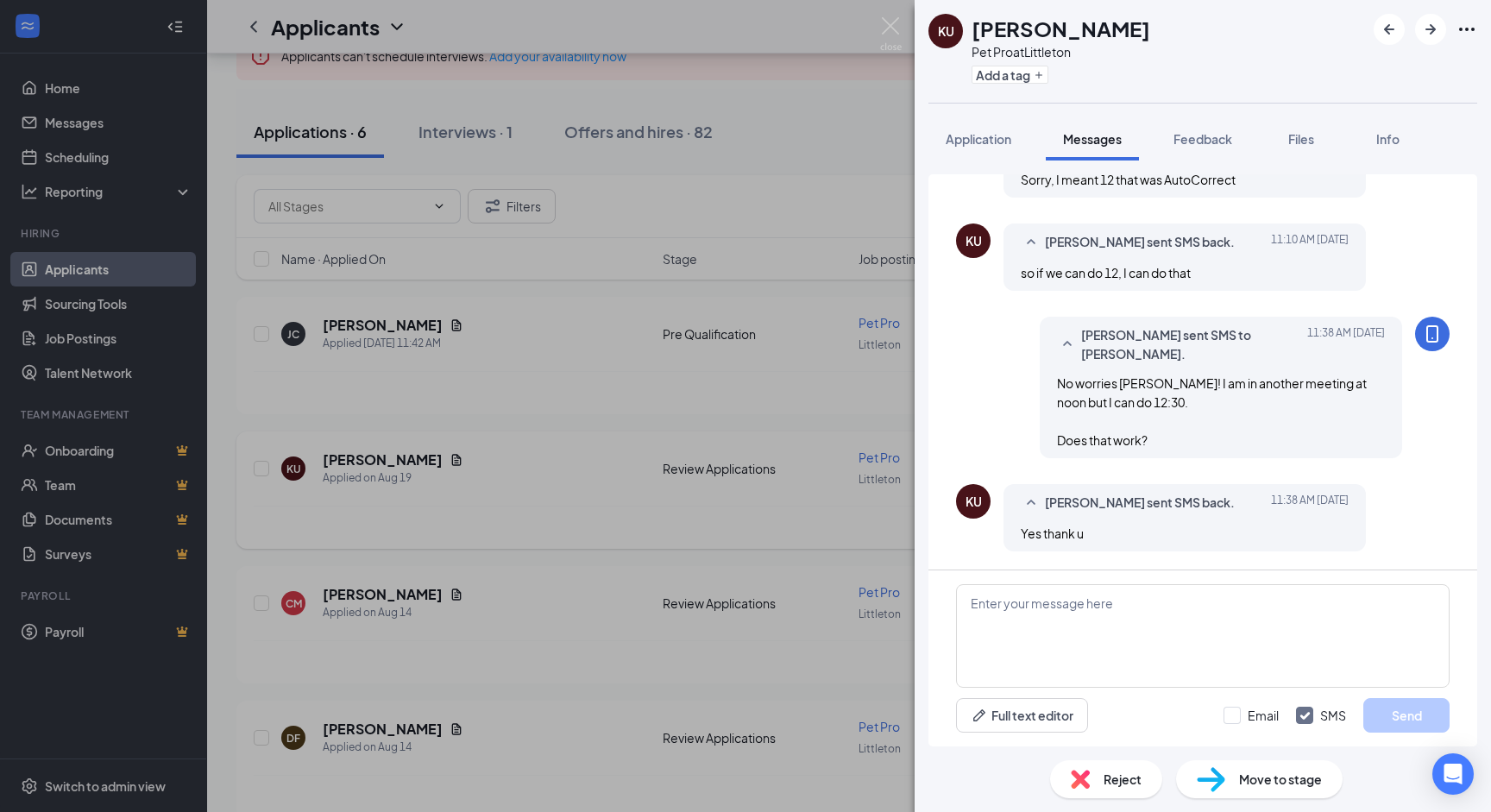
scroll to position [1408, 0]
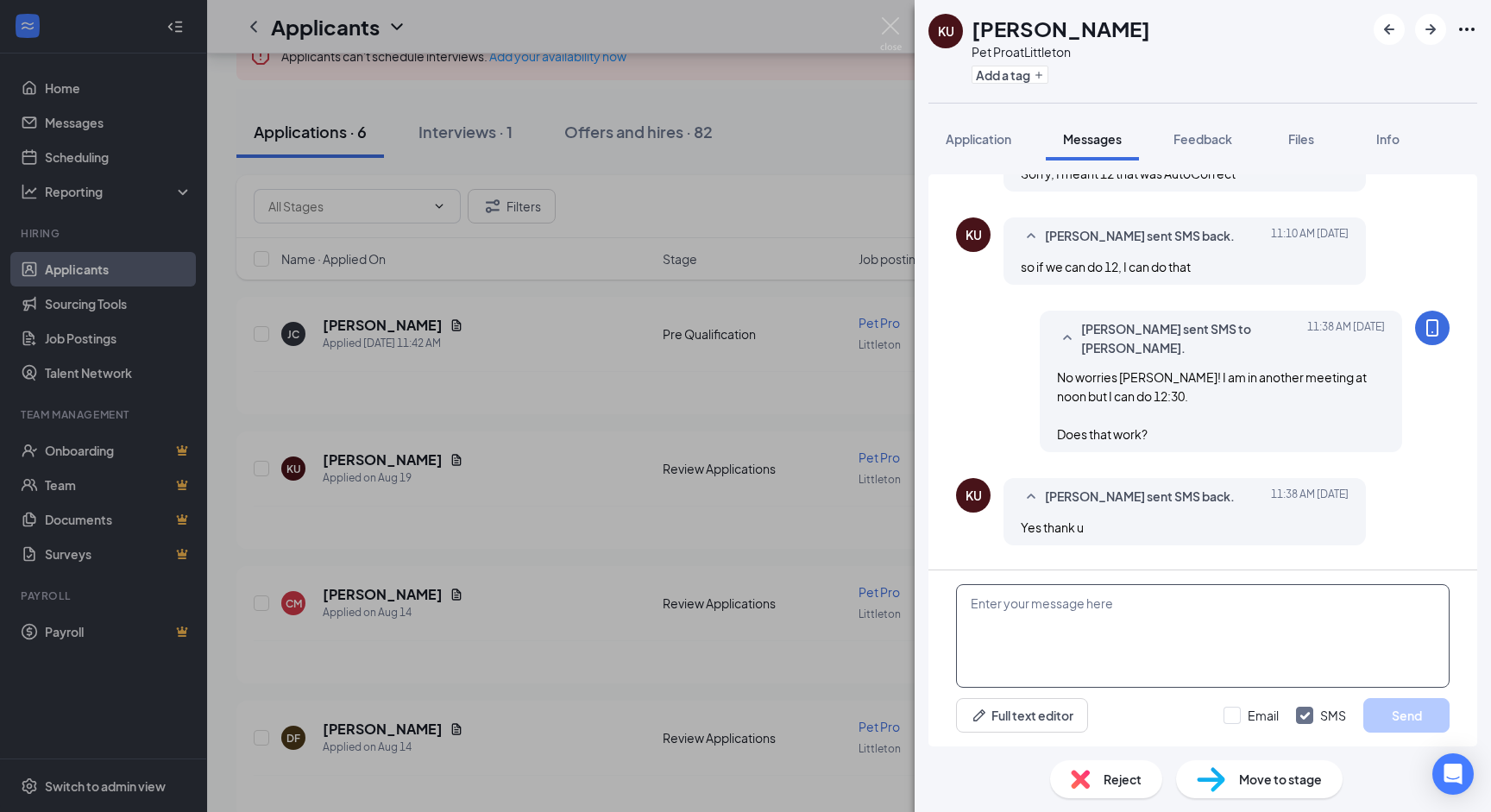
click at [1169, 617] on textarea at bounding box center [1203, 636] width 494 height 104
type textarea "Great! I will resend the meeting invite!"
click at [1408, 717] on button "Send" at bounding box center [1407, 714] width 86 height 34
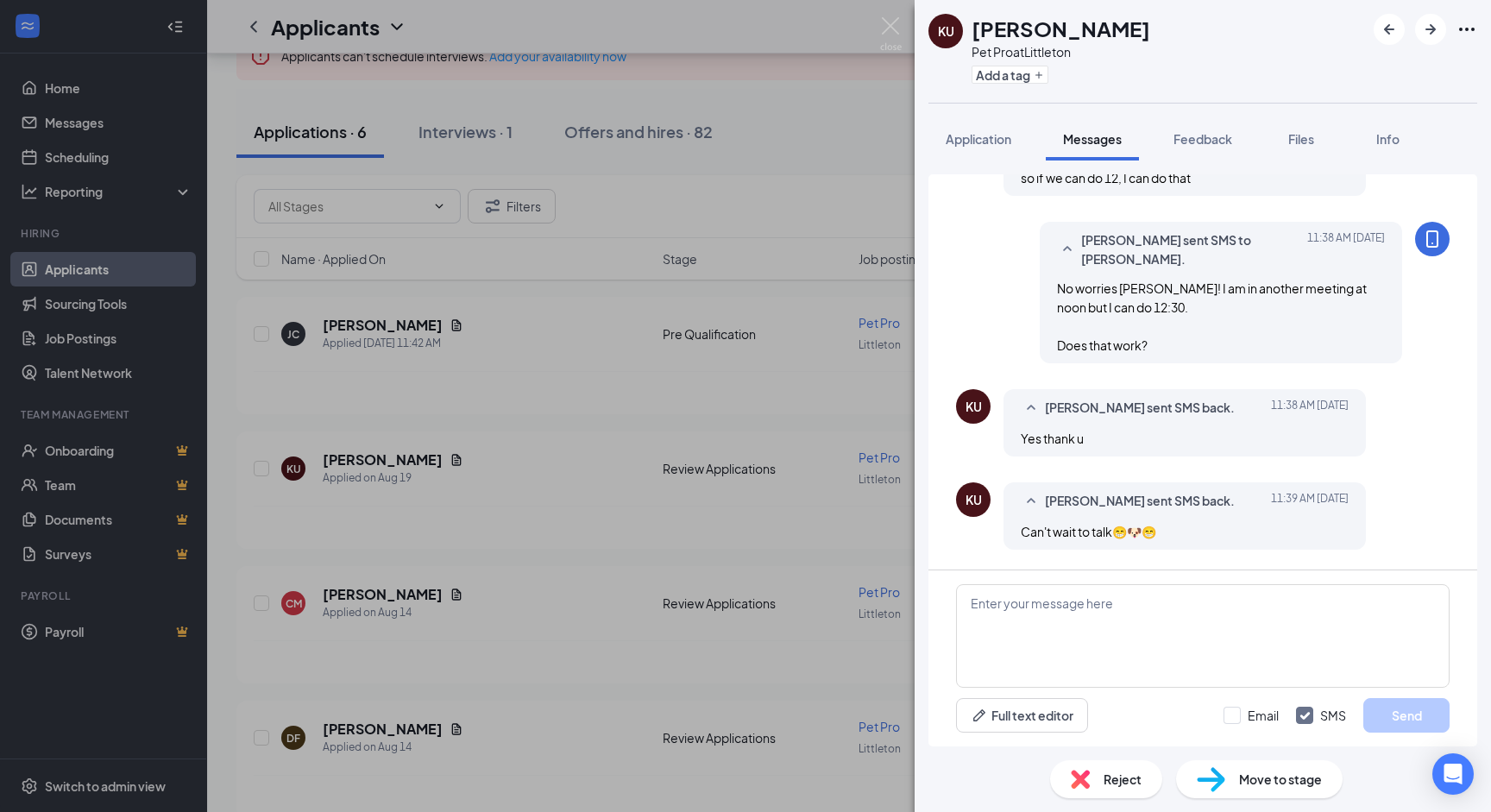
scroll to position [1501, 0]
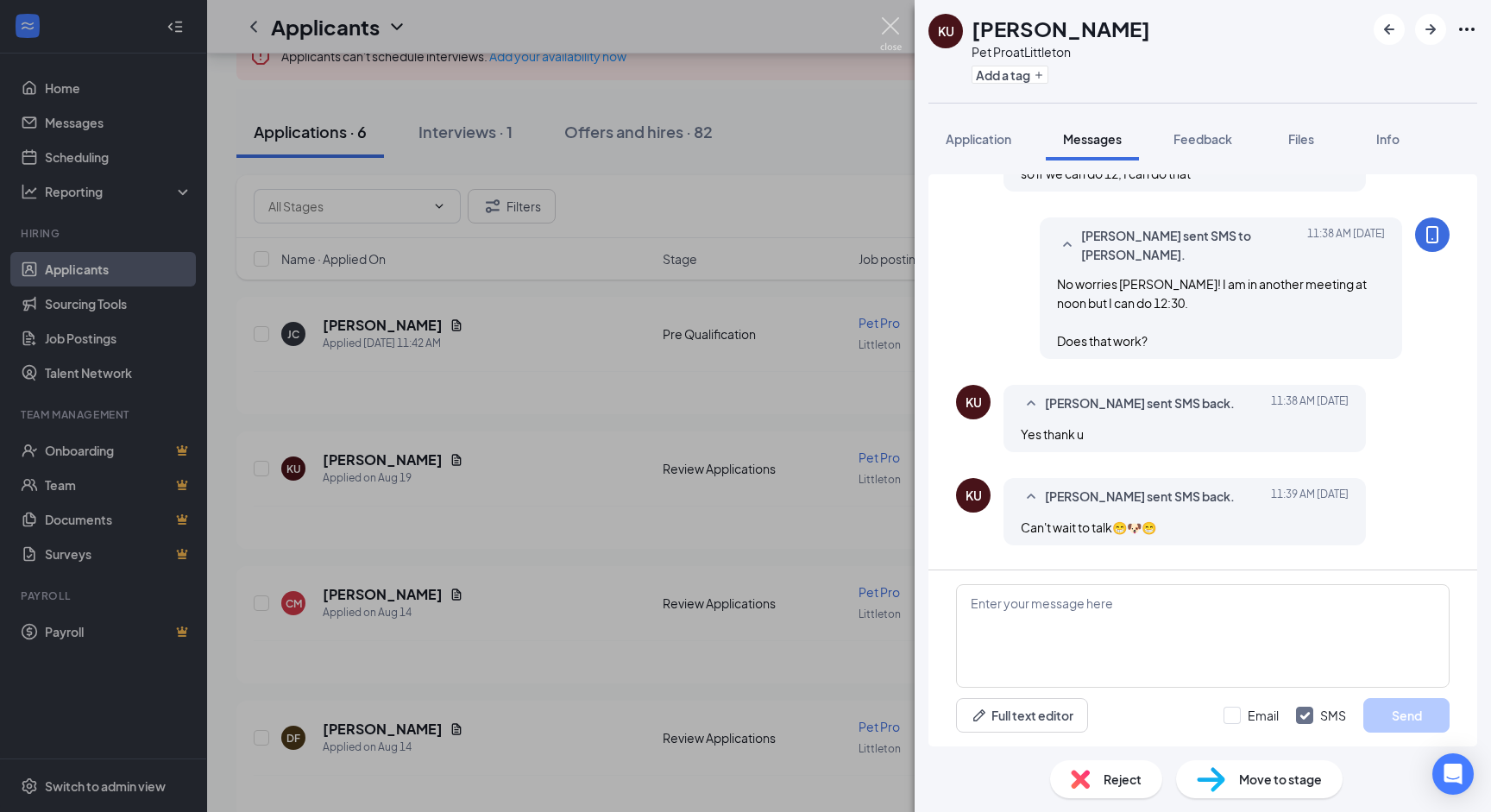
click at [889, 21] on img at bounding box center [891, 34] width 22 height 33
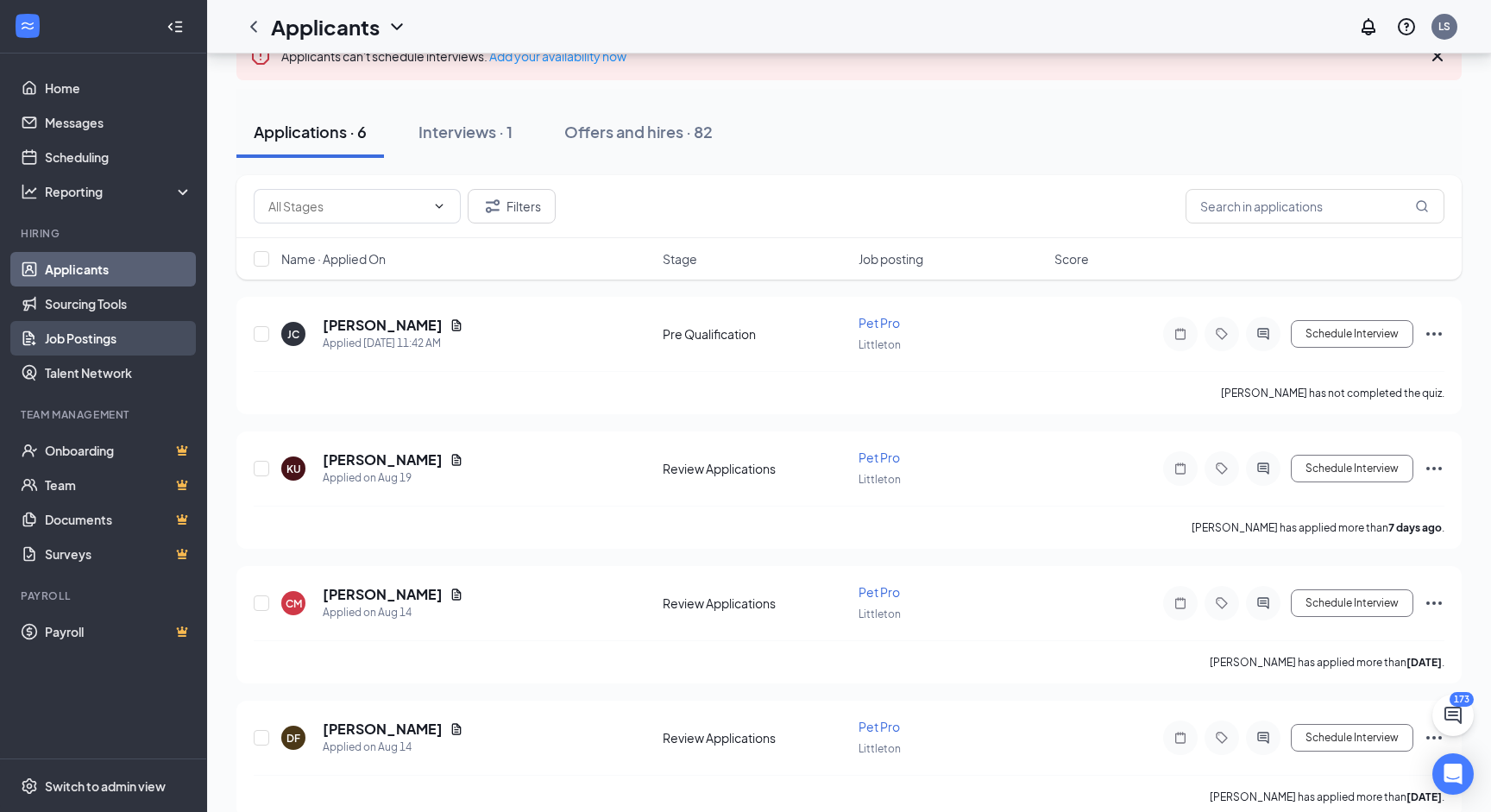
click at [94, 332] on link "Job Postings" at bounding box center [118, 337] width 148 height 34
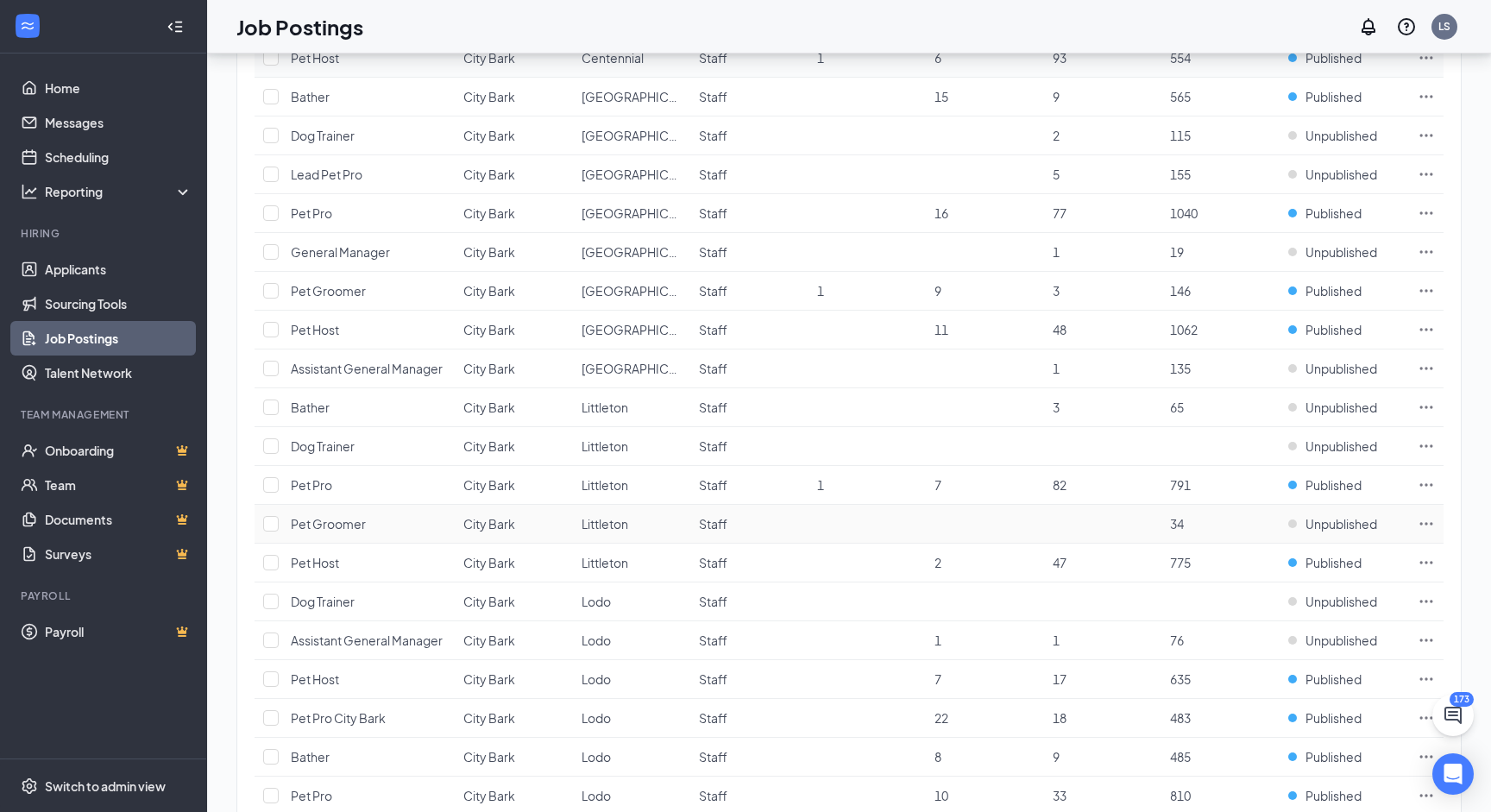
scroll to position [723, 0]
click at [1434, 559] on icon "Ellipses" at bounding box center [1426, 561] width 18 height 18
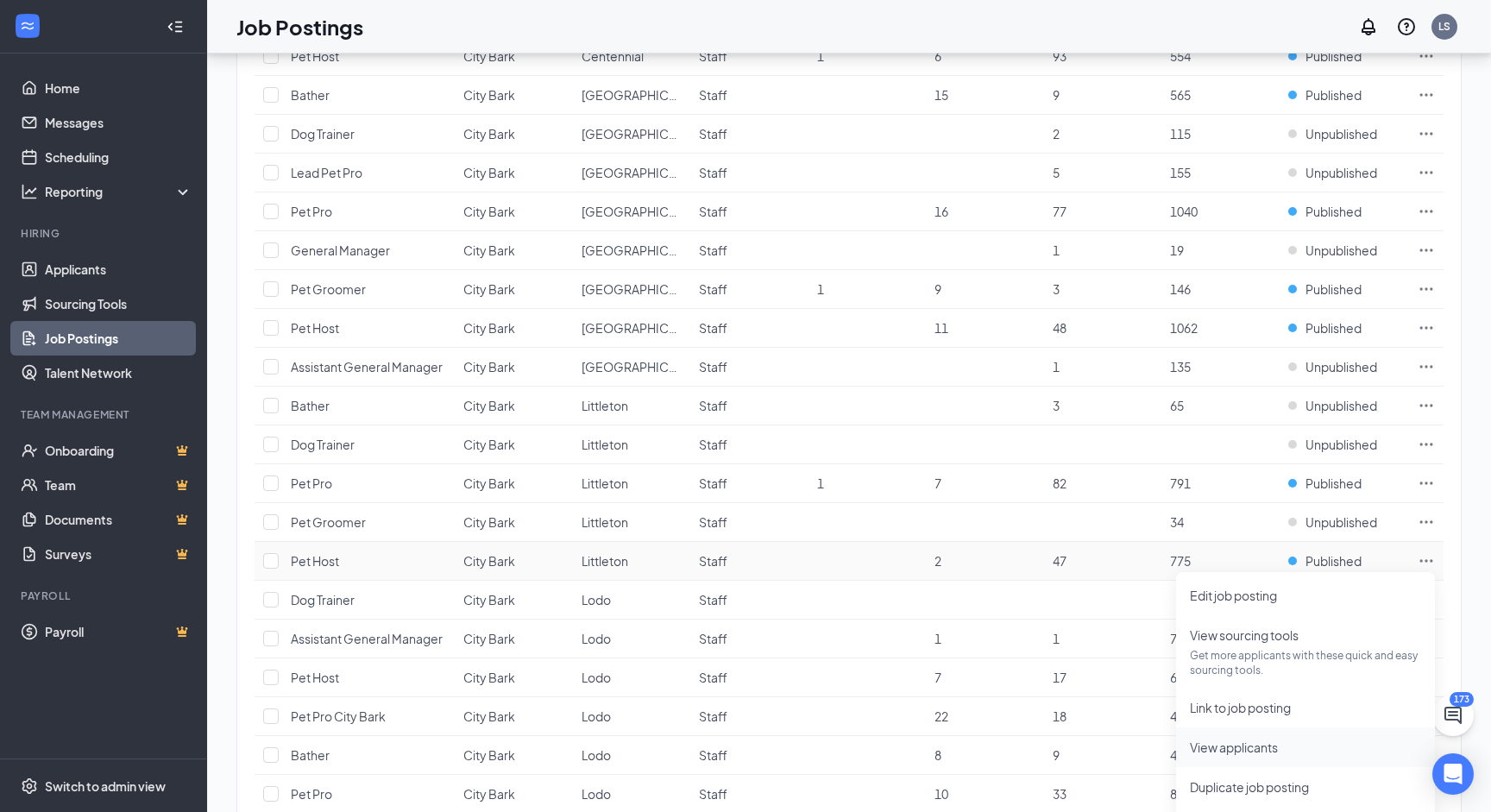
click at [1242, 753] on span "View applicants" at bounding box center [1305, 747] width 232 height 19
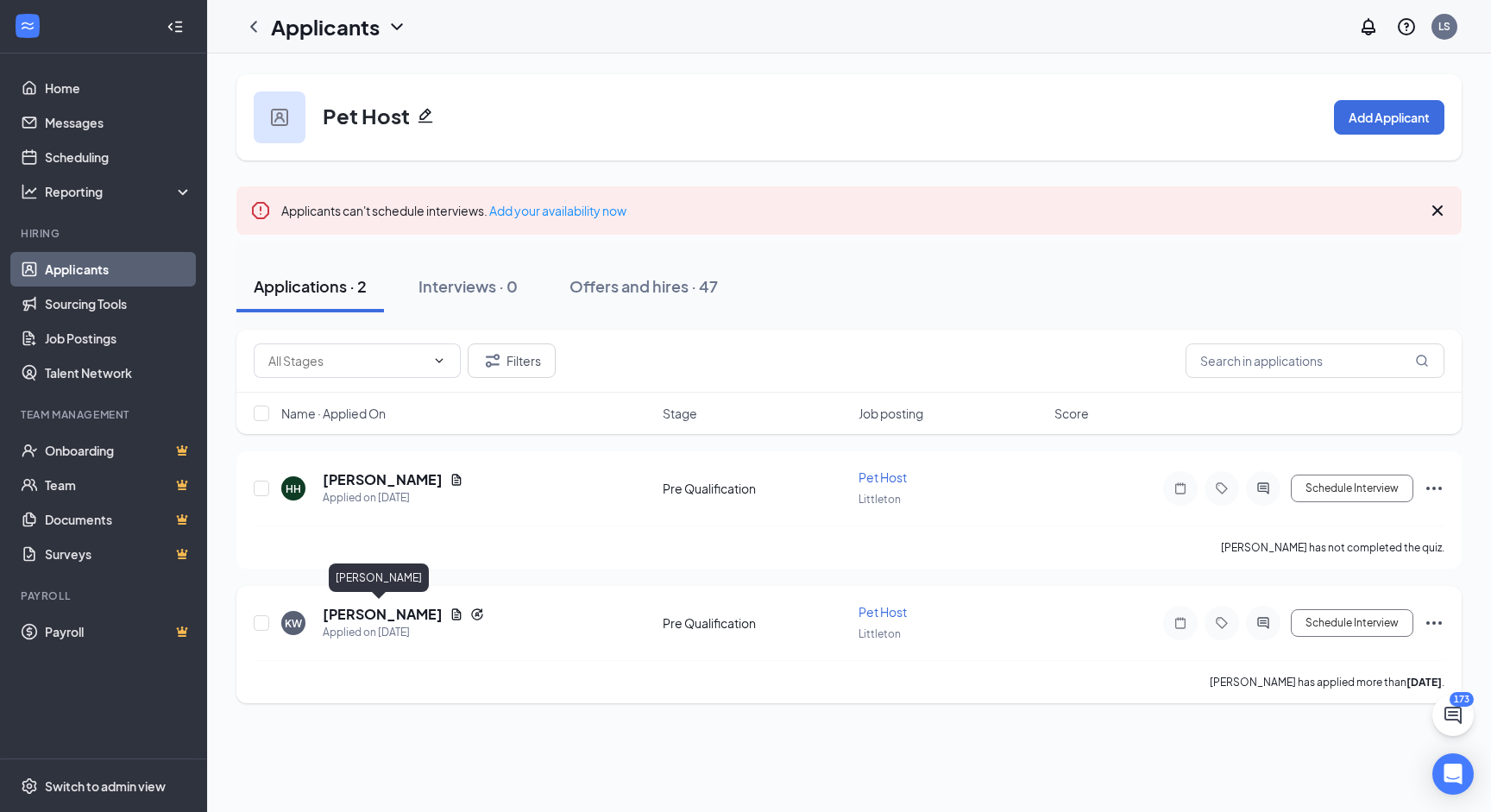
click at [396, 606] on h5 "[PERSON_NAME]" at bounding box center [382, 614] width 120 height 19
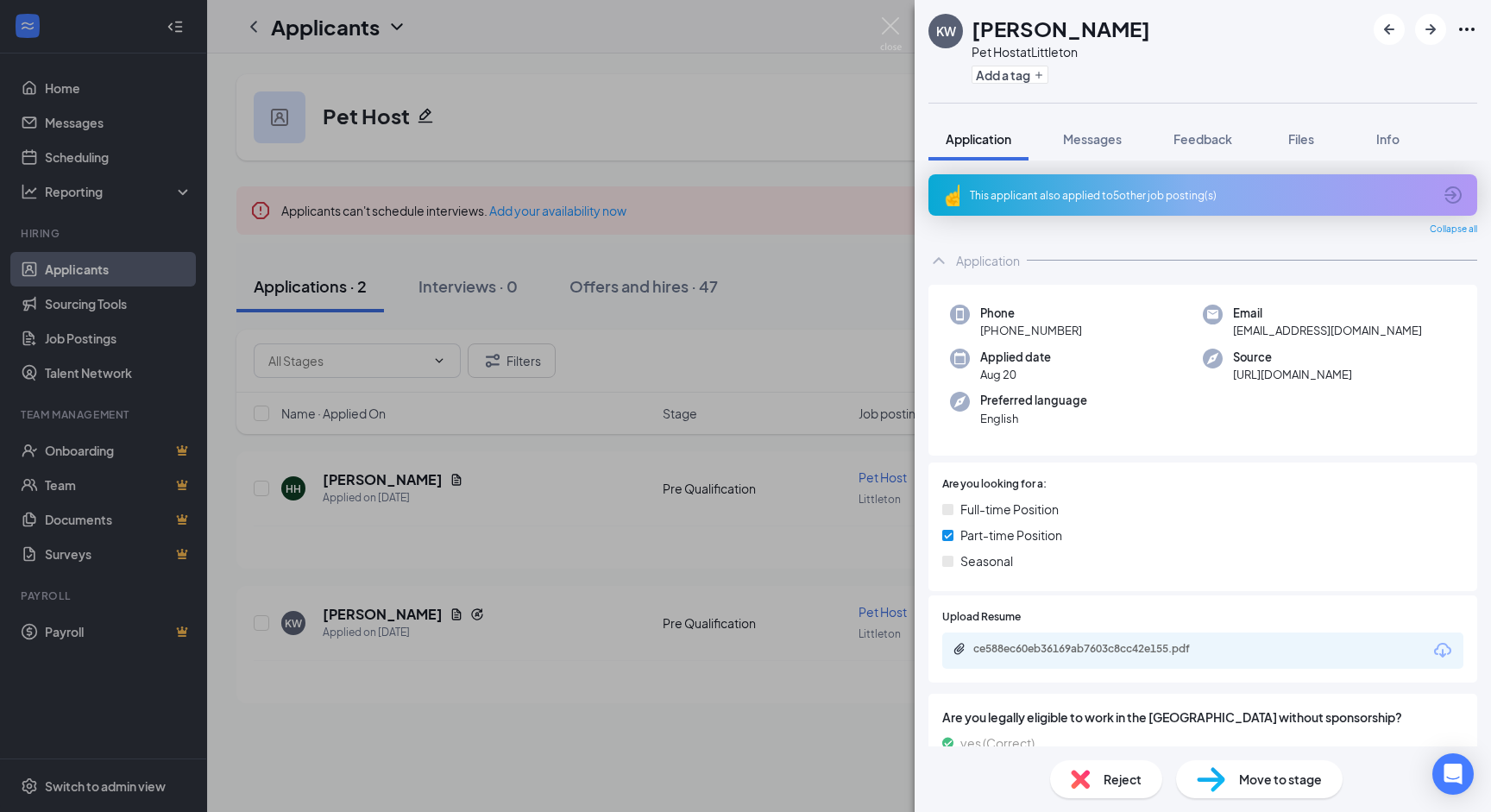
click at [1062, 661] on div "ce588ec60eb36169ab7603c8cc42e155.pdf" at bounding box center [1203, 650] width 521 height 36
click at [1046, 644] on div "ce588ec60eb36169ab7603c8cc42e155.pdf" at bounding box center [1094, 649] width 241 height 14
